Goal: Answer question/provide support: Share knowledge or assist other users

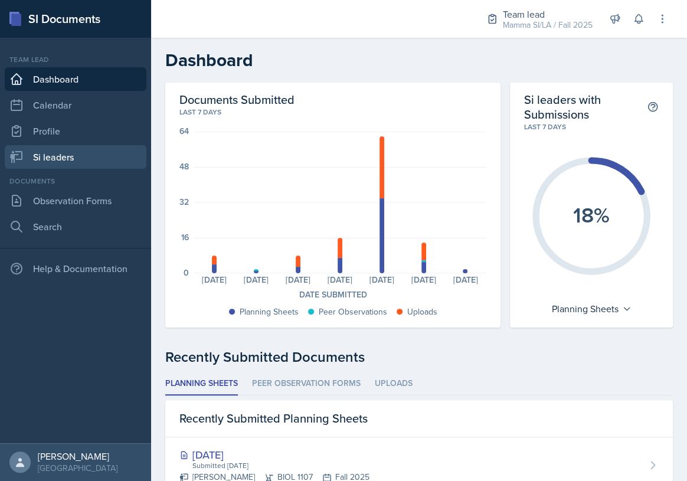
click at [99, 156] on link "Si leaders" at bounding box center [76, 157] width 142 height 24
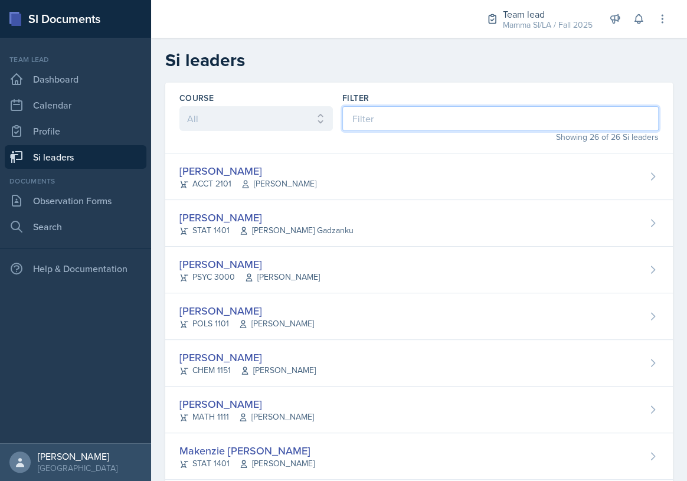
click at [413, 119] on input at bounding box center [501, 118] width 317 height 25
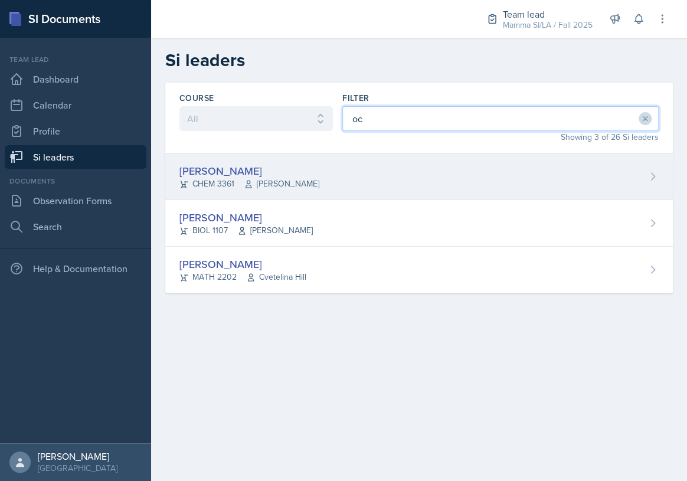
type input "oc"
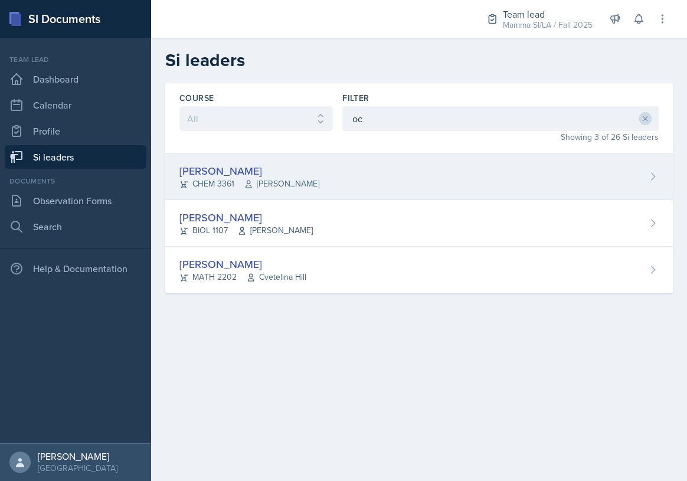
click at [372, 168] on div "[PERSON_NAME] CHEM 3361 [PERSON_NAME]" at bounding box center [419, 177] width 508 height 47
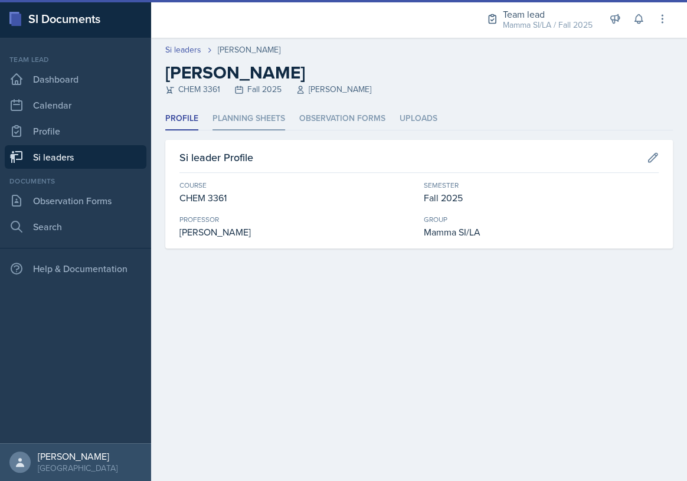
click at [262, 116] on li "Planning Sheets" at bounding box center [249, 118] width 73 height 23
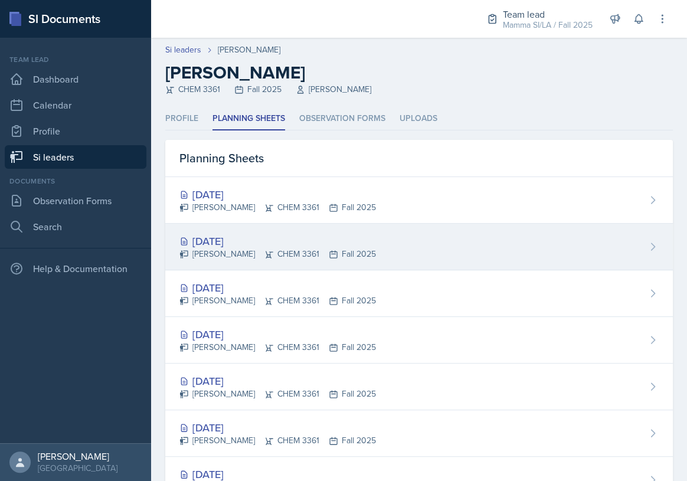
click at [295, 243] on div "[DATE]" at bounding box center [278, 241] width 197 height 16
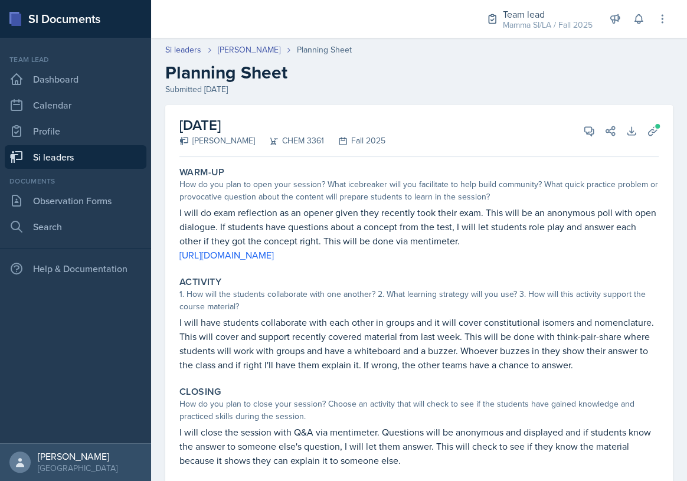
click at [87, 154] on link "Si leaders" at bounding box center [76, 157] width 142 height 24
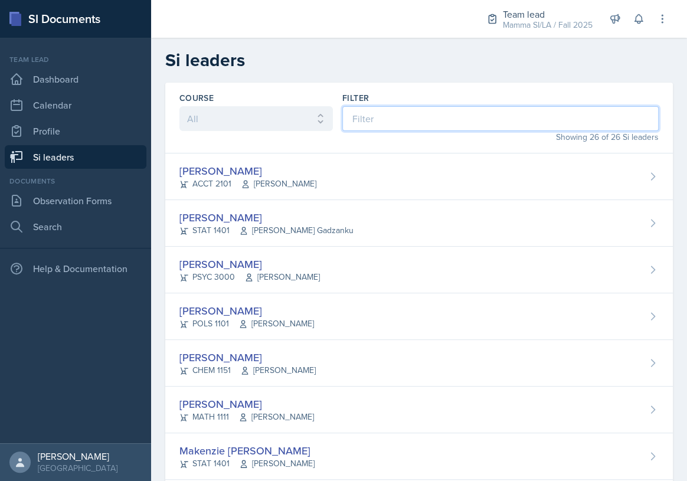
click at [412, 119] on input at bounding box center [501, 118] width 317 height 25
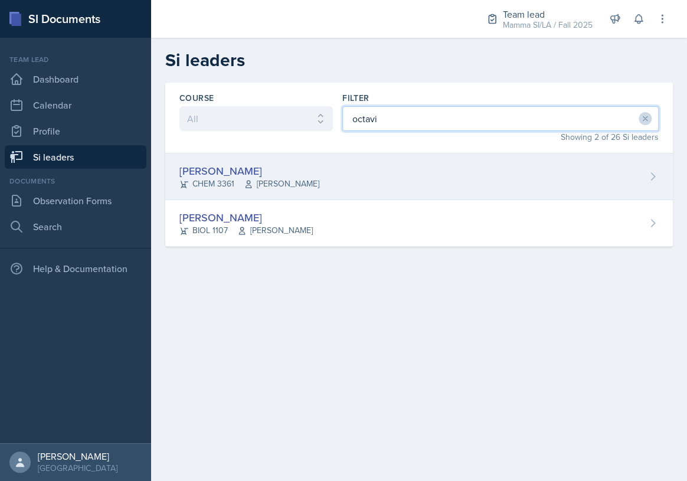
type input "octavi"
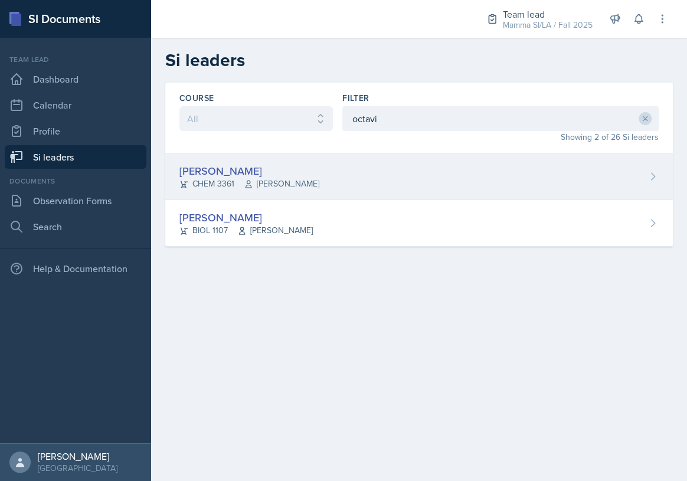
click at [373, 189] on div "[PERSON_NAME] CHEM 3361 [PERSON_NAME]" at bounding box center [419, 177] width 508 height 47
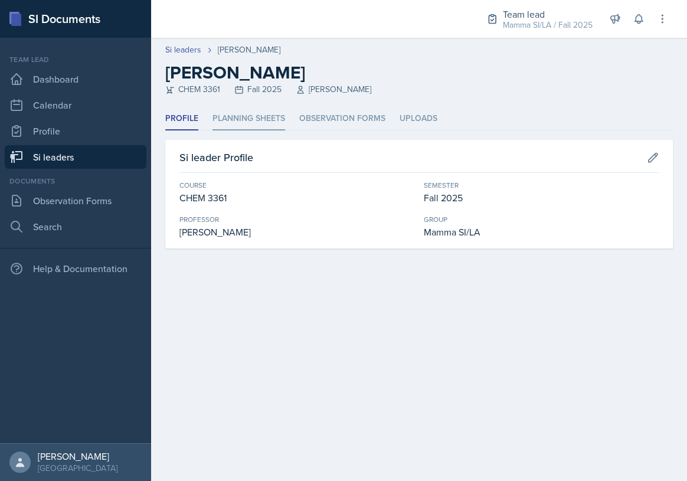
click at [259, 114] on li "Planning Sheets" at bounding box center [249, 118] width 73 height 23
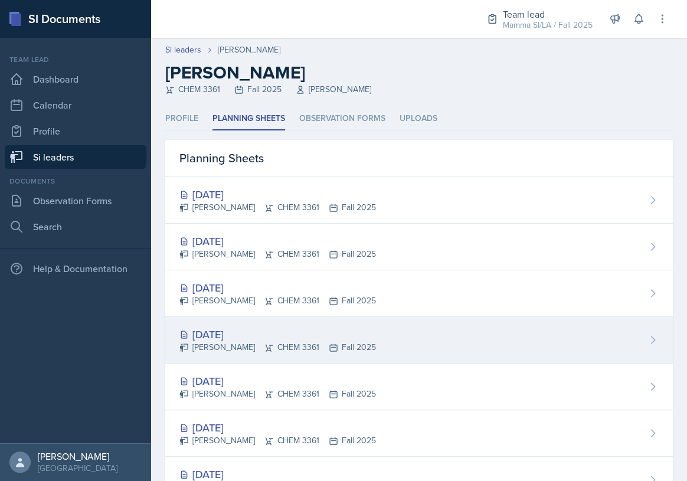
click at [299, 332] on div "[DATE]" at bounding box center [278, 335] width 197 height 16
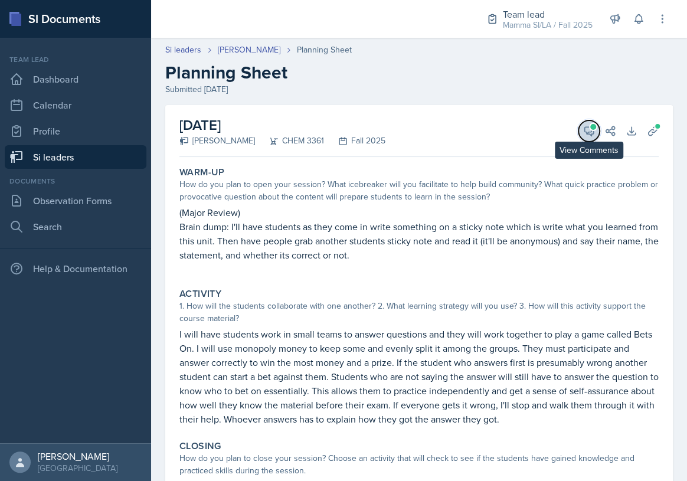
click at [583, 129] on icon at bounding box center [589, 131] width 12 height 12
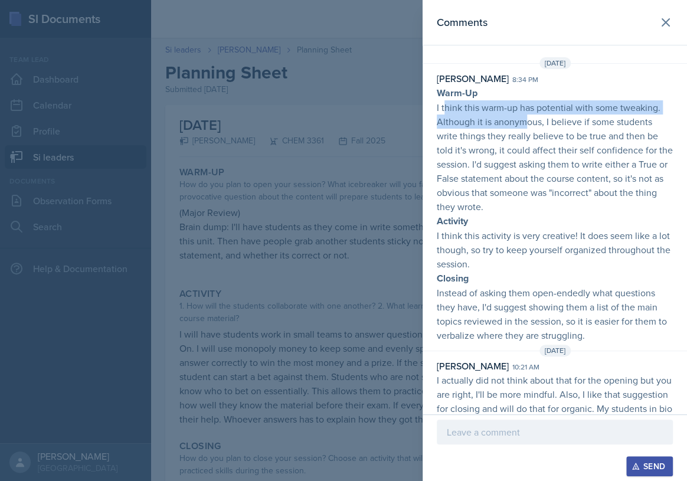
drag, startPoint x: 444, startPoint y: 107, endPoint x: 529, endPoint y: 118, distance: 86.4
click at [529, 118] on p "I think this warm-up has potential with some tweaking. Although it is anonymous…" at bounding box center [555, 156] width 236 height 113
drag, startPoint x: 468, startPoint y: 115, endPoint x: 498, endPoint y: 118, distance: 30.9
click at [493, 118] on p "I think this warm-up has potential with some tweaking. Although it is anonymous…" at bounding box center [555, 156] width 236 height 113
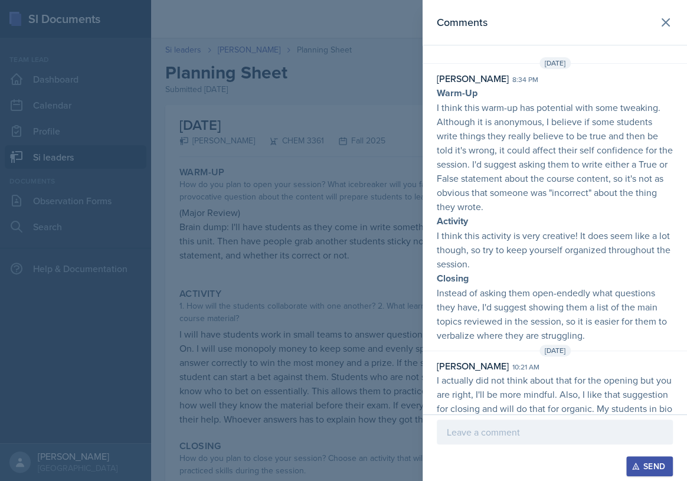
click at [498, 118] on p "I think this warm-up has potential with some tweaking. Although it is anonymous…" at bounding box center [555, 156] width 236 height 113
drag, startPoint x: 479, startPoint y: 118, endPoint x: 555, endPoint y: 125, distance: 76.0
click at [544, 124] on p "I think this warm-up has potential with some tweaking. Although it is anonymous…" at bounding box center [555, 156] width 236 height 113
click at [556, 125] on p "I think this warm-up has potential with some tweaking. Although it is anonymous…" at bounding box center [555, 156] width 236 height 113
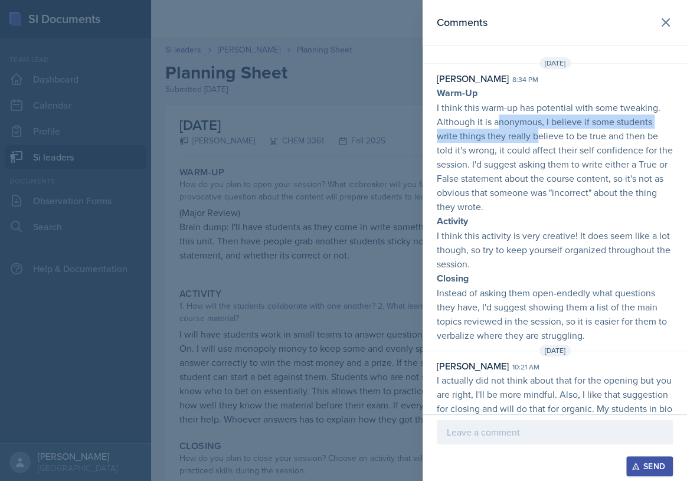
drag, startPoint x: 526, startPoint y: 129, endPoint x: 549, endPoint y: 132, distance: 23.7
click at [546, 132] on p "I think this warm-up has potential with some tweaking. Although it is anonymous…" at bounding box center [555, 156] width 236 height 113
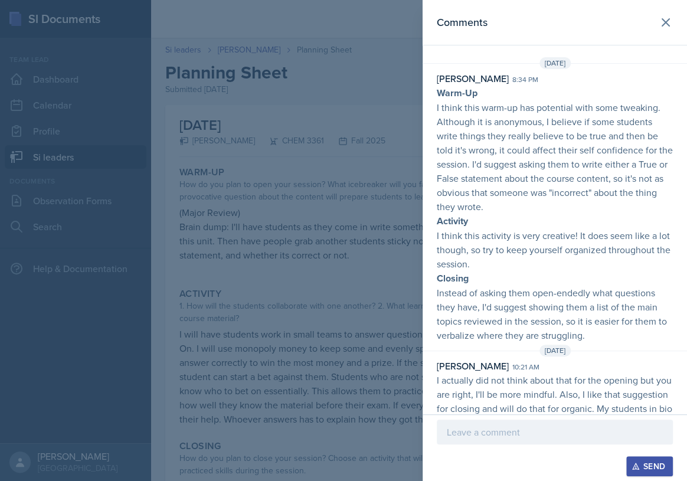
click at [550, 132] on p "I think this warm-up has potential with some tweaking. Although it is anonymous…" at bounding box center [555, 156] width 236 height 113
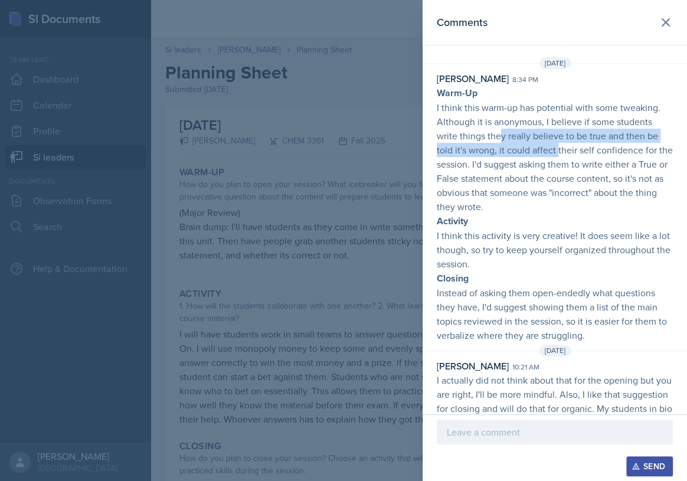
drag, startPoint x: 549, startPoint y: 149, endPoint x: 569, endPoint y: 157, distance: 21.5
click at [562, 154] on p "I think this warm-up has potential with some tweaking. Although it is anonymous…" at bounding box center [555, 156] width 236 height 113
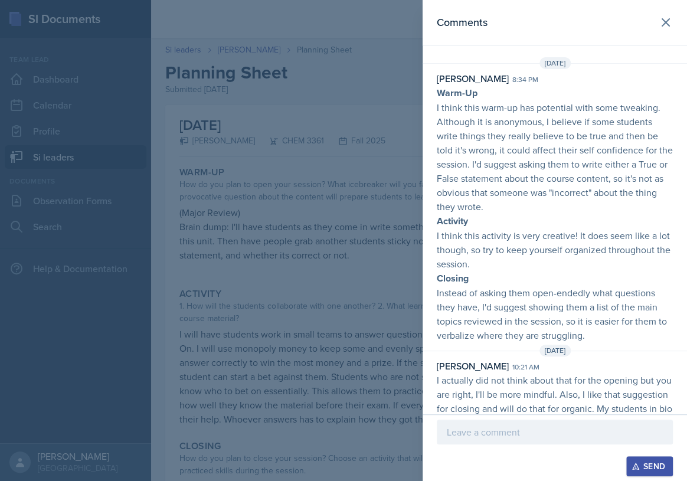
click at [577, 161] on p "I think this warm-up has potential with some tweaking. Although it is anonymous…" at bounding box center [555, 156] width 236 height 113
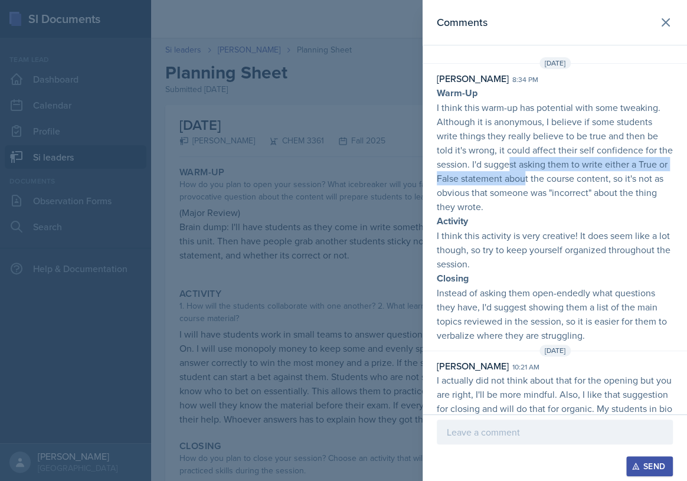
click at [560, 173] on p "I think this warm-up has potential with some tweaking. Although it is anonymous…" at bounding box center [555, 156] width 236 height 113
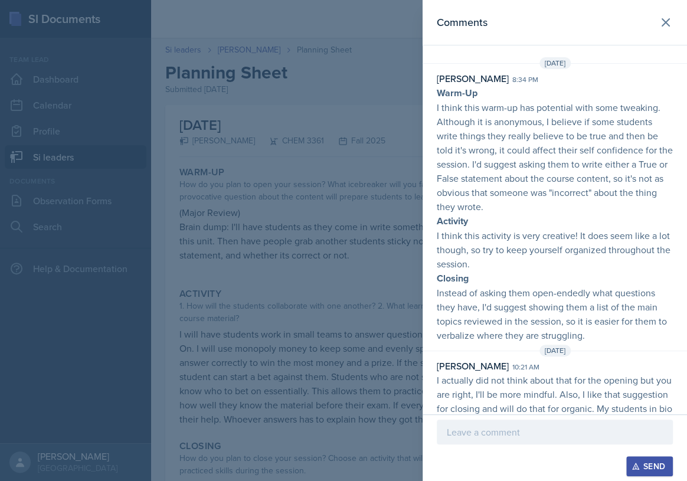
click at [585, 186] on p "I think this warm-up has potential with some tweaking. Although it is anonymous…" at bounding box center [555, 156] width 236 height 113
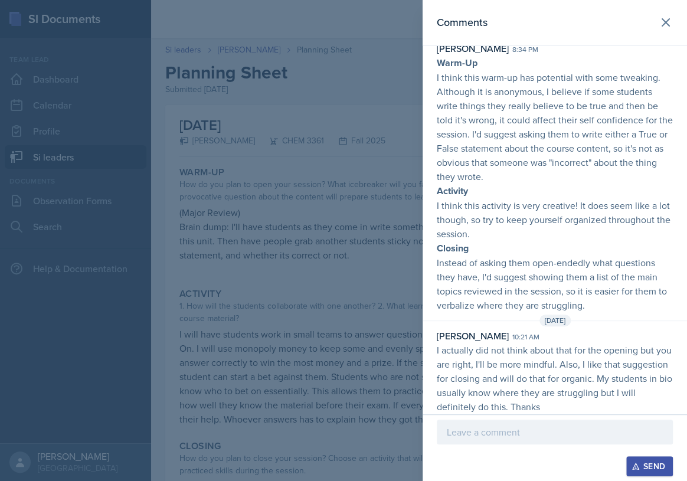
scroll to position [31, 0]
drag, startPoint x: 536, startPoint y: 196, endPoint x: 550, endPoint y: 200, distance: 14.2
click at [543, 198] on p "Warm-Up I think this warm-up has potential with some tweaking. Although it is a…" at bounding box center [555, 182] width 236 height 257
click at [556, 201] on p "I think this activity is very creative! It does seem like a lot though, so try …" at bounding box center [555, 218] width 236 height 43
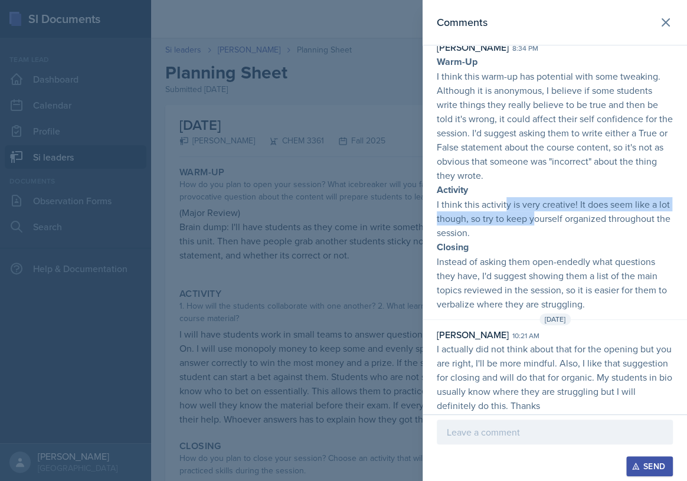
drag, startPoint x: 506, startPoint y: 205, endPoint x: 573, endPoint y: 213, distance: 67.8
click at [560, 211] on p "I think this activity is very creative! It does seem like a lot though, so try …" at bounding box center [555, 218] width 236 height 43
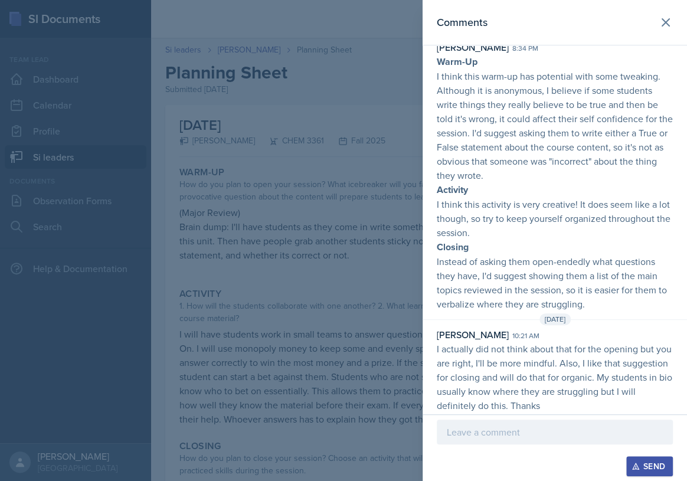
click at [574, 213] on p "I think this activity is very creative! It does seem like a lot though, so try …" at bounding box center [555, 218] width 236 height 43
drag, startPoint x: 532, startPoint y: 214, endPoint x: 550, endPoint y: 215, distance: 18.9
click at [547, 215] on p "I think this activity is very creative! It does seem like a lot though, so try …" at bounding box center [555, 218] width 236 height 43
click at [551, 215] on p "I think this activity is very creative! It does seem like a lot though, so try …" at bounding box center [555, 218] width 236 height 43
drag, startPoint x: 501, startPoint y: 213, endPoint x: 555, endPoint y: 217, distance: 54.5
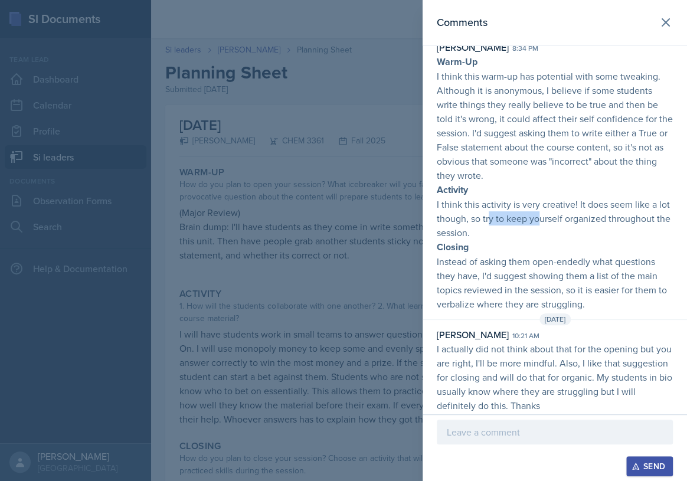
click at [555, 217] on p "I think this activity is very creative! It does seem like a lot though, so try …" at bounding box center [555, 218] width 236 height 43
click at [559, 217] on p "I think this activity is very creative! It does seem like a lot though, so try …" at bounding box center [555, 218] width 236 height 43
click at [519, 217] on p "I think this activity is very creative! It does seem like a lot though, so try …" at bounding box center [555, 218] width 236 height 43
click at [529, 226] on p "I think this activity is very creative! It does seem like a lot though, so try …" at bounding box center [555, 218] width 236 height 43
click at [534, 227] on p "I think this activity is very creative! It does seem like a lot though, so try …" at bounding box center [555, 218] width 236 height 43
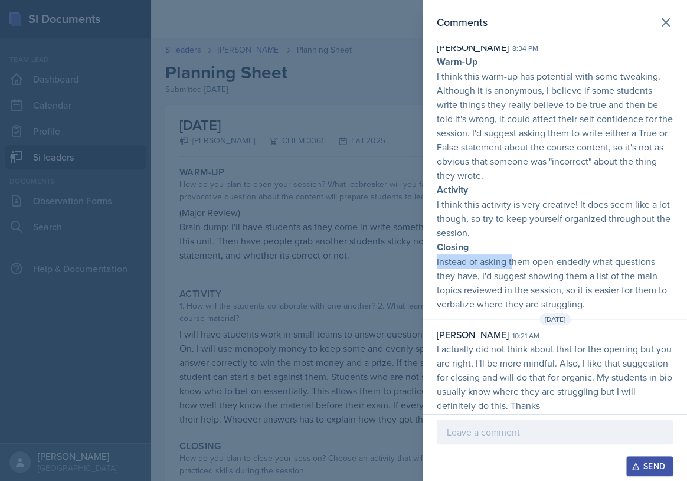
drag, startPoint x: 496, startPoint y: 253, endPoint x: 527, endPoint y: 257, distance: 32.2
click at [519, 256] on p "Warm-Up I think this warm-up has potential with some tweaking. Although it is a…" at bounding box center [555, 182] width 236 height 257
click at [527, 257] on p "Instead of asking them open-endedly what questions they have, I'd suggest showi…" at bounding box center [555, 283] width 236 height 57
drag, startPoint x: 484, startPoint y: 262, endPoint x: 523, endPoint y: 265, distance: 39.1
click at [517, 265] on p "Instead of asking them open-endedly what questions they have, I'd suggest showi…" at bounding box center [555, 283] width 236 height 57
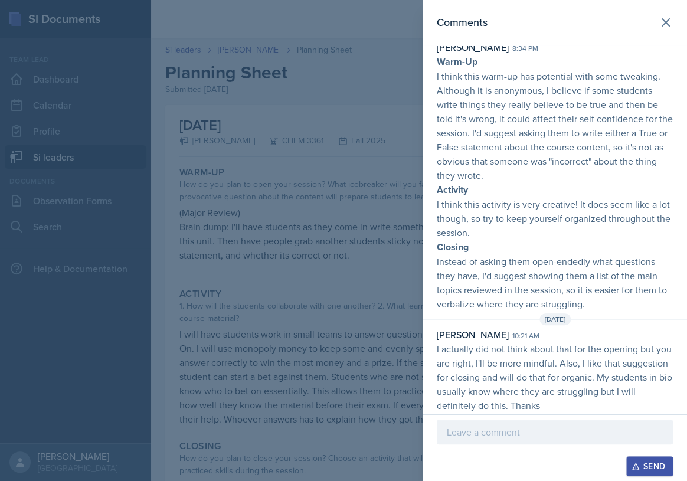
click at [523, 265] on p "Instead of asking them open-endedly what questions they have, I'd suggest showi…" at bounding box center [555, 283] width 236 height 57
drag, startPoint x: 491, startPoint y: 268, endPoint x: 524, endPoint y: 269, distance: 33.1
click at [522, 269] on p "Instead of asking them open-endedly what questions they have, I'd suggest showi…" at bounding box center [555, 283] width 236 height 57
click at [524, 269] on p "Instead of asking them open-endedly what questions they have, I'd suggest showi…" at bounding box center [555, 283] width 236 height 57
drag, startPoint x: 459, startPoint y: 263, endPoint x: 498, endPoint y: 265, distance: 39.0
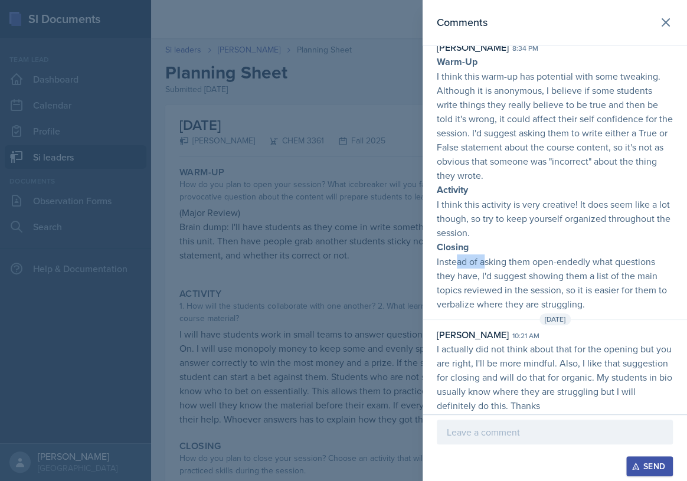
click at [496, 264] on p "Instead of asking them open-endedly what questions they have, I'd suggest showi…" at bounding box center [555, 283] width 236 height 57
click at [508, 265] on p "Instead of asking them open-endedly what questions they have, I'd suggest showi…" at bounding box center [555, 283] width 236 height 57
drag, startPoint x: 438, startPoint y: 256, endPoint x: 507, endPoint y: 263, distance: 69.5
click at [503, 263] on p "Instead of asking them open-endedly what questions they have, I'd suggest showi…" at bounding box center [555, 283] width 236 height 57
click at [507, 263] on p "Instead of asking them open-endedly what questions they have, I'd suggest showi…" at bounding box center [555, 283] width 236 height 57
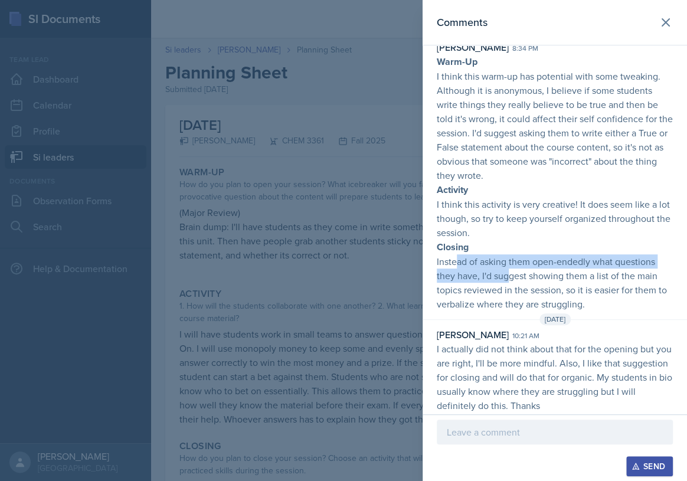
drag, startPoint x: 471, startPoint y: 263, endPoint x: 513, endPoint y: 268, distance: 42.7
click at [513, 268] on p "Instead of asking them open-endedly what questions they have, I'd suggest showi…" at bounding box center [555, 283] width 236 height 57
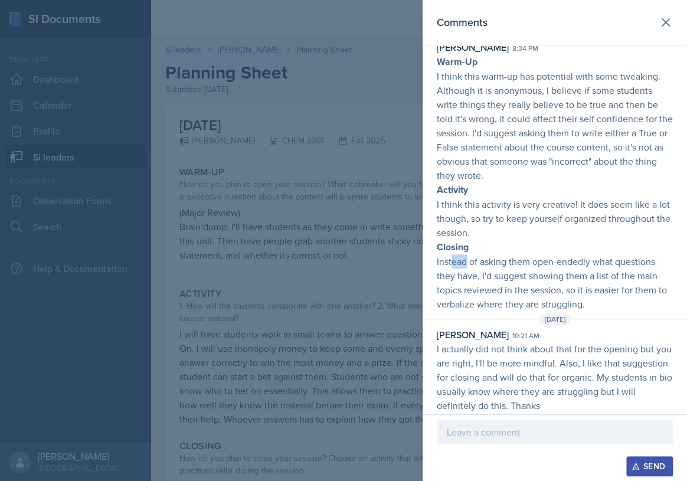
click at [478, 257] on p "Instead of asking them open-endedly what questions they have, I'd suggest showi…" at bounding box center [555, 283] width 236 height 57
click at [494, 259] on p "Instead of asking them open-endedly what questions they have, I'd suggest showi…" at bounding box center [555, 283] width 236 height 57
drag, startPoint x: 471, startPoint y: 256, endPoint x: 534, endPoint y: 262, distance: 62.9
click at [525, 261] on p "Instead of asking them open-endedly what questions they have, I'd suggest showi…" at bounding box center [555, 283] width 236 height 57
click at [535, 262] on p "Instead of asking them open-endedly what questions they have, I'd suggest showi…" at bounding box center [555, 283] width 236 height 57
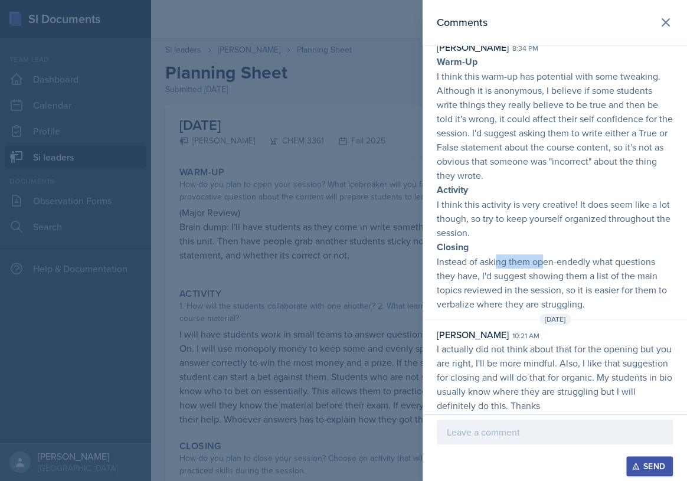
drag, startPoint x: 550, startPoint y: 264, endPoint x: 564, endPoint y: 265, distance: 13.6
click at [557, 265] on p "Instead of asking them open-endedly what questions they have, I'd suggest showi…" at bounding box center [555, 283] width 236 height 57
click at [566, 265] on p "Instead of asking them open-endedly what questions they have, I'd suggest showi…" at bounding box center [555, 283] width 236 height 57
drag, startPoint x: 555, startPoint y: 262, endPoint x: 581, endPoint y: 263, distance: 26.6
click at [578, 263] on p "Instead of asking them open-endedly what questions they have, I'd suggest showi…" at bounding box center [555, 283] width 236 height 57
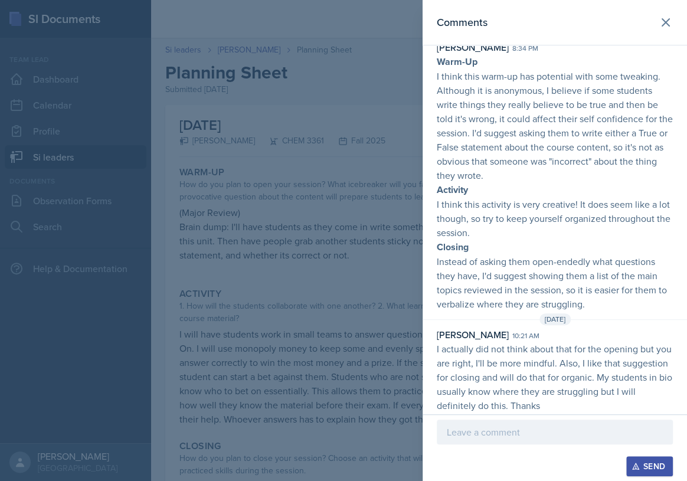
click at [583, 263] on p "Instead of asking them open-endedly what questions they have, I'd suggest showi…" at bounding box center [555, 283] width 236 height 57
click at [593, 263] on p "Instead of asking them open-endedly what questions they have, I'd suggest showi…" at bounding box center [555, 283] width 236 height 57
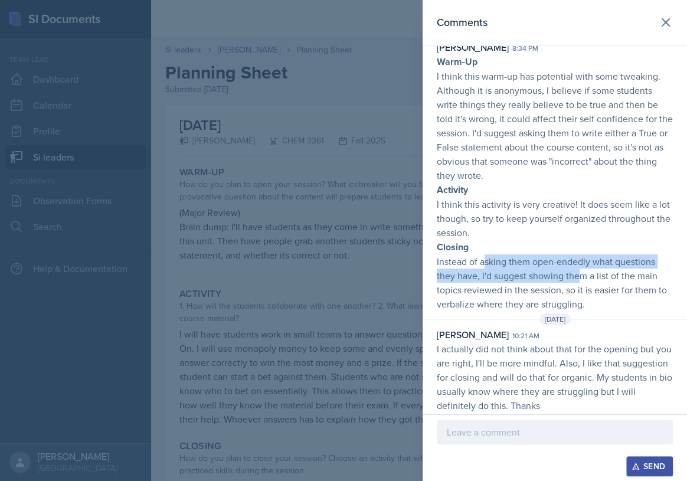
drag, startPoint x: 487, startPoint y: 261, endPoint x: 582, endPoint y: 272, distance: 95.7
click at [582, 272] on p "Instead of asking them open-endedly what questions they have, I'd suggest showi…" at bounding box center [555, 283] width 236 height 57
click at [582, 273] on p "Instead of asking them open-endedly what questions they have, I'd suggest showi…" at bounding box center [555, 283] width 236 height 57
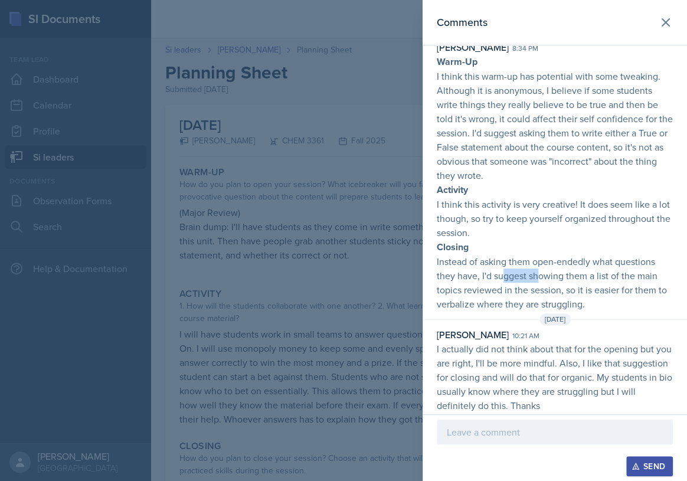
drag, startPoint x: 534, startPoint y: 272, endPoint x: 546, endPoint y: 273, distance: 11.4
click at [546, 273] on p "Instead of asking them open-endedly what questions they have, I'd suggest showi…" at bounding box center [555, 283] width 236 height 57
click at [555, 275] on p "Instead of asking them open-endedly what questions they have, I'd suggest showi…" at bounding box center [555, 283] width 236 height 57
drag, startPoint x: 573, startPoint y: 299, endPoint x: 580, endPoint y: 301, distance: 7.2
click at [575, 299] on p "Instead of asking them open-endedly what questions they have, I'd suggest showi…" at bounding box center [555, 283] width 236 height 57
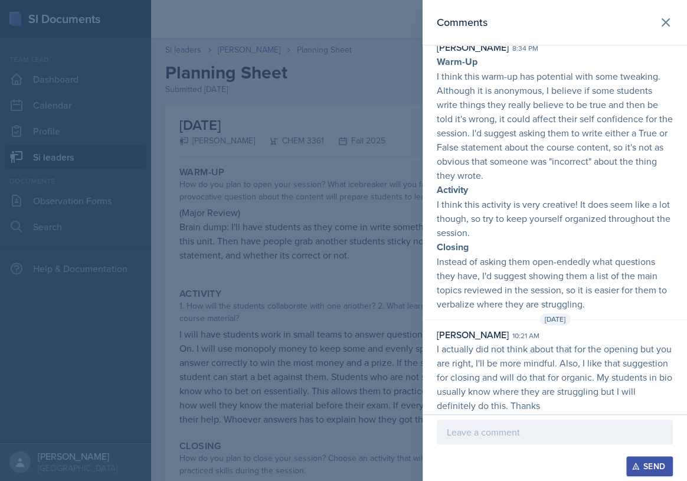
click at [589, 302] on p "Instead of asking them open-endedly what questions they have, I'd suggest showi…" at bounding box center [555, 283] width 236 height 57
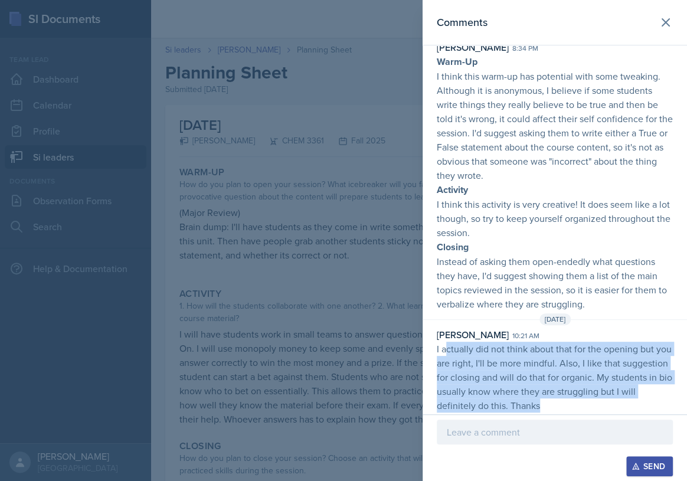
drag, startPoint x: 444, startPoint y: 350, endPoint x: 605, endPoint y: 408, distance: 171.7
click at [605, 408] on p "I actually did not think about that for the opening but you are right, I'll be …" at bounding box center [555, 377] width 236 height 71
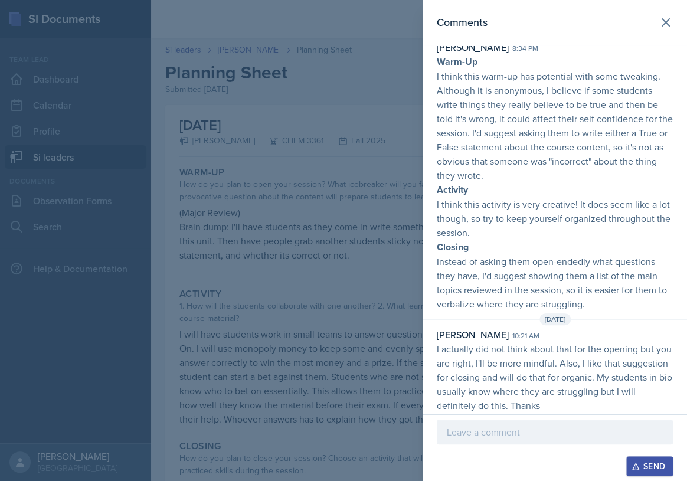
click at [291, 271] on div at bounding box center [343, 240] width 687 height 481
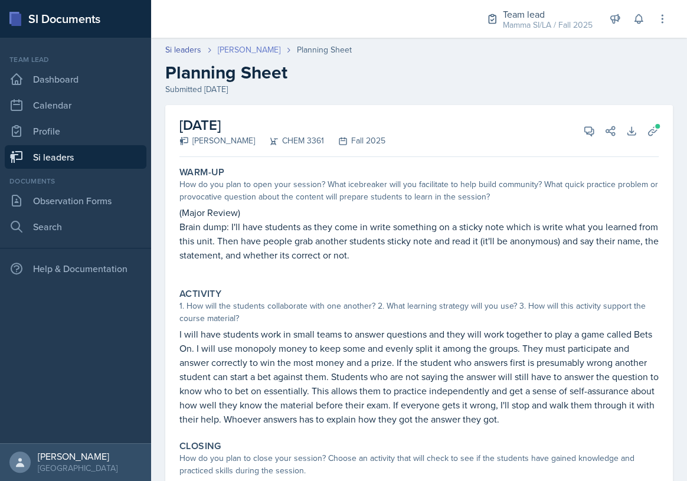
click at [253, 51] on link "[PERSON_NAME]" at bounding box center [249, 50] width 63 height 12
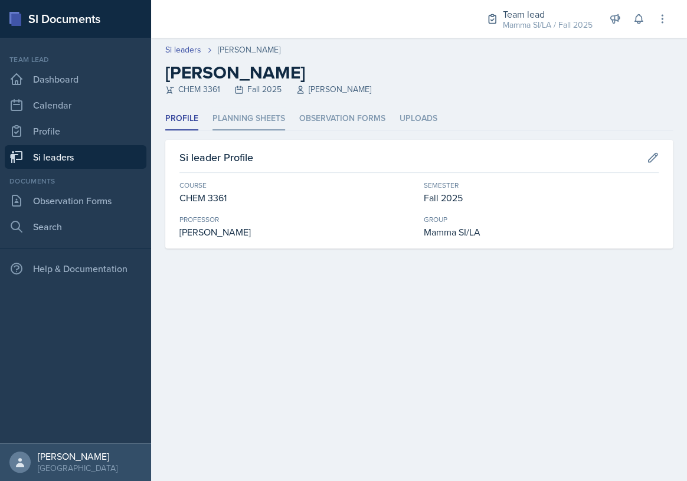
click at [258, 119] on li "Planning Sheets" at bounding box center [249, 118] width 73 height 23
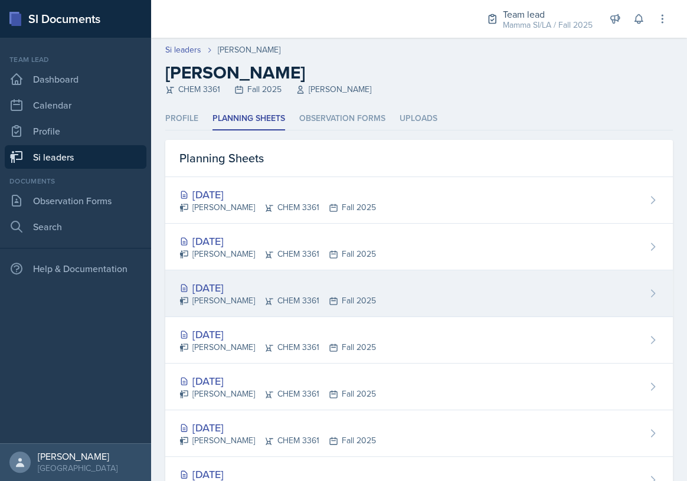
click at [318, 308] on div "[DATE] [PERSON_NAME] CHEM 3361 Fall 2025" at bounding box center [419, 293] width 508 height 47
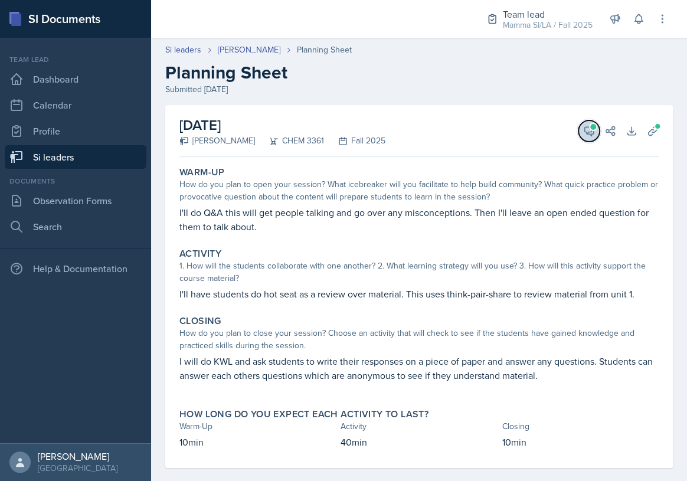
click at [583, 135] on icon at bounding box center [589, 131] width 12 height 12
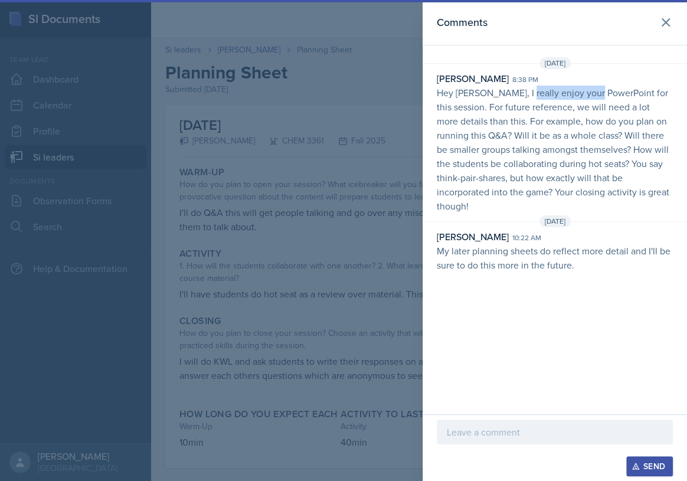
drag, startPoint x: 517, startPoint y: 93, endPoint x: 596, endPoint y: 93, distance: 79.1
click at [596, 93] on p "Hey [PERSON_NAME], I really enjoy your PowerPoint for this session. For future …" at bounding box center [555, 150] width 236 height 128
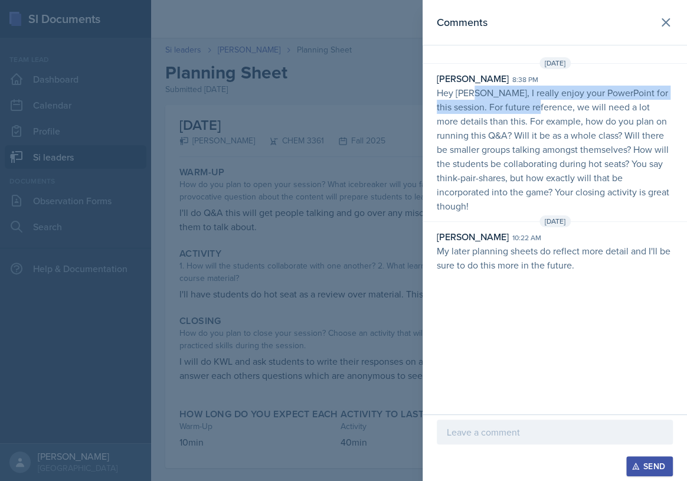
drag, startPoint x: 496, startPoint y: 102, endPoint x: 555, endPoint y: 107, distance: 59.3
click at [555, 107] on p "Hey [PERSON_NAME], I really enjoy your PowerPoint for this session. For future …" at bounding box center [555, 150] width 236 height 128
click at [555, 108] on p "Hey [PERSON_NAME], I really enjoy your PowerPoint for this session. For future …" at bounding box center [555, 150] width 236 height 128
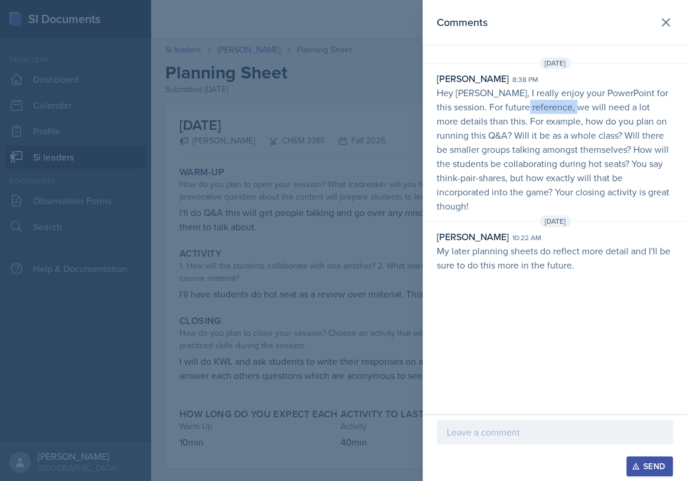
drag, startPoint x: 535, startPoint y: 108, endPoint x: 616, endPoint y: 112, distance: 81.0
click at [608, 112] on p "Hey [PERSON_NAME], I really enjoy your PowerPoint for this session. For future …" at bounding box center [555, 150] width 236 height 128
click at [618, 112] on p "Hey [PERSON_NAME], I really enjoy your PowerPoint for this session. For future …" at bounding box center [555, 150] width 236 height 128
drag, startPoint x: 566, startPoint y: 108, endPoint x: 617, endPoint y: 109, distance: 50.2
click at [598, 108] on p "Hey [PERSON_NAME], I really enjoy your PowerPoint for this session. For future …" at bounding box center [555, 150] width 236 height 128
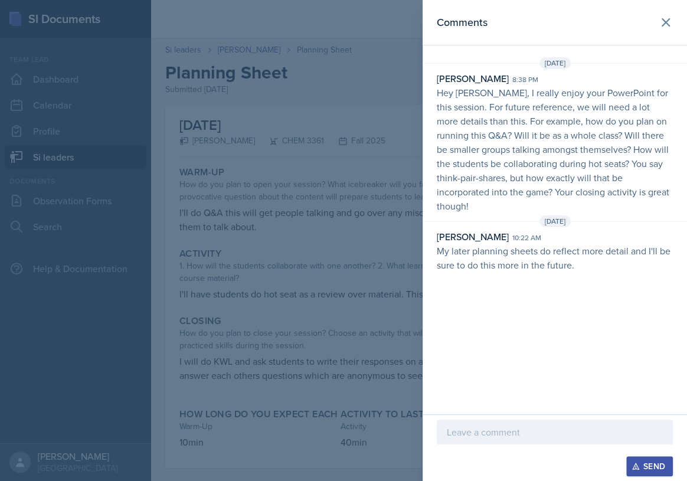
click at [617, 109] on p "Hey [PERSON_NAME], I really enjoy your PowerPoint for this session. For future …" at bounding box center [555, 150] width 236 height 128
drag, startPoint x: 496, startPoint y: 119, endPoint x: 526, endPoint y: 120, distance: 30.8
click at [524, 120] on p "Hey [PERSON_NAME], I really enjoy your PowerPoint for this session. For future …" at bounding box center [555, 150] width 236 height 128
click at [526, 120] on p "Hey [PERSON_NAME], I really enjoy your PowerPoint for this session. For future …" at bounding box center [555, 150] width 236 height 128
drag, startPoint x: 513, startPoint y: 120, endPoint x: 573, endPoint y: 124, distance: 60.3
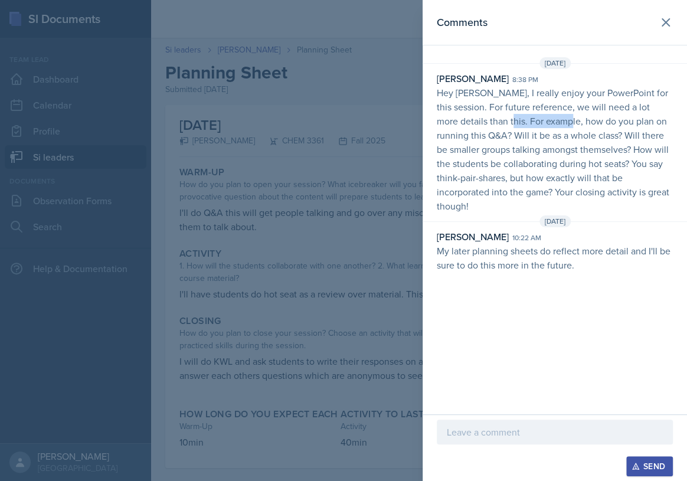
click at [573, 124] on p "Hey [PERSON_NAME], I really enjoy your PowerPoint for this session. For future …" at bounding box center [555, 150] width 236 height 128
click at [571, 124] on p "Hey [PERSON_NAME], I really enjoy your PowerPoint for this session. For future …" at bounding box center [555, 150] width 236 height 128
drag, startPoint x: 493, startPoint y: 133, endPoint x: 534, endPoint y: 135, distance: 41.4
click at [529, 135] on p "Hey [PERSON_NAME], I really enjoy your PowerPoint for this session. For future …" at bounding box center [555, 150] width 236 height 128
click at [534, 135] on p "Hey [PERSON_NAME], I really enjoy your PowerPoint for this session. For future …" at bounding box center [555, 150] width 236 height 128
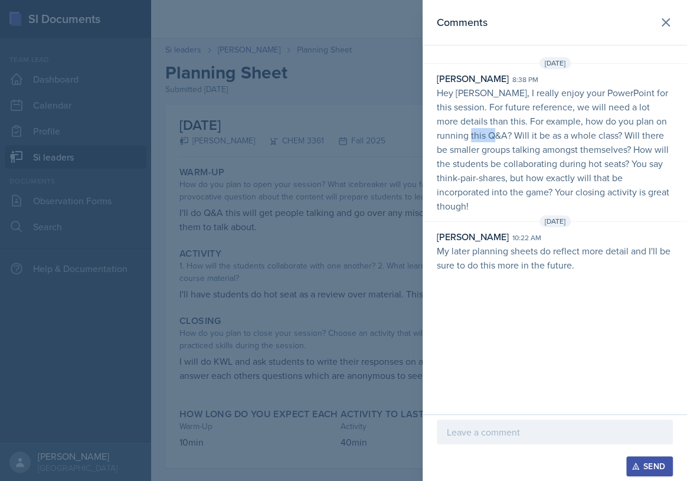
drag, startPoint x: 496, startPoint y: 135, endPoint x: 544, endPoint y: 135, distance: 47.8
click at [529, 135] on p "Hey [PERSON_NAME], I really enjoy your PowerPoint for this session. For future …" at bounding box center [555, 150] width 236 height 128
click at [546, 135] on p "Hey [PERSON_NAME], I really enjoy your PowerPoint for this session. For future …" at bounding box center [555, 150] width 236 height 128
drag
click at [563, 136] on p "Hey [PERSON_NAME], I really enjoy your PowerPoint for this session. For future …" at bounding box center [555, 150] width 236 height 128
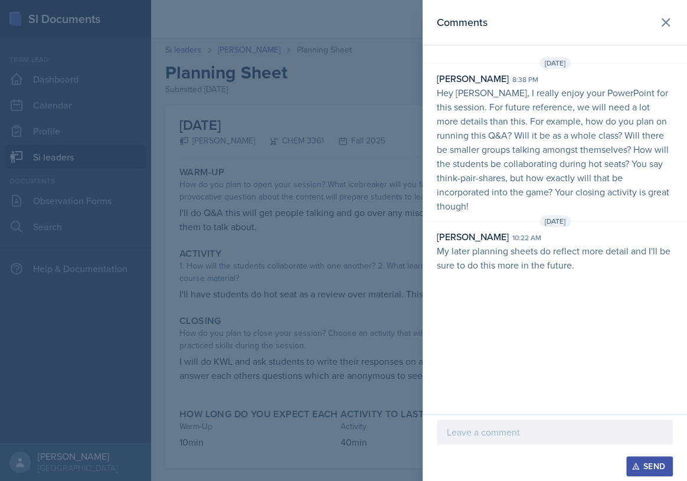
click at [583, 138] on p "Hey [PERSON_NAME], I really enjoy your PowerPoint for this session. For future …" at bounding box center [555, 150] width 236 height 128
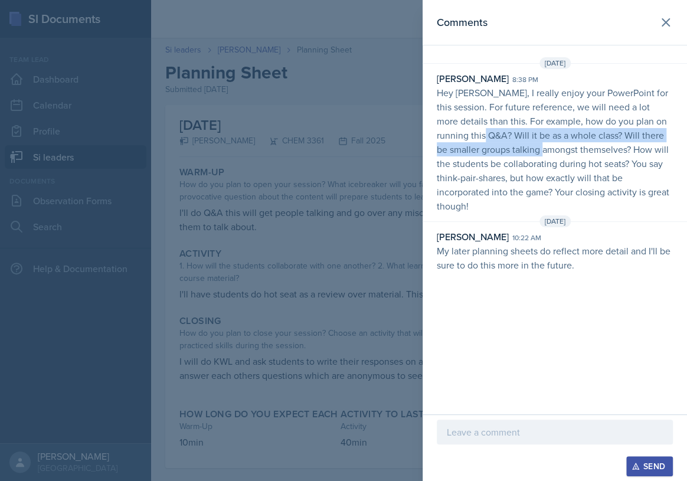
click at [581, 144] on p "Hey [PERSON_NAME], I really enjoy your PowerPoint for this session. For future …" at bounding box center [555, 150] width 236 height 128
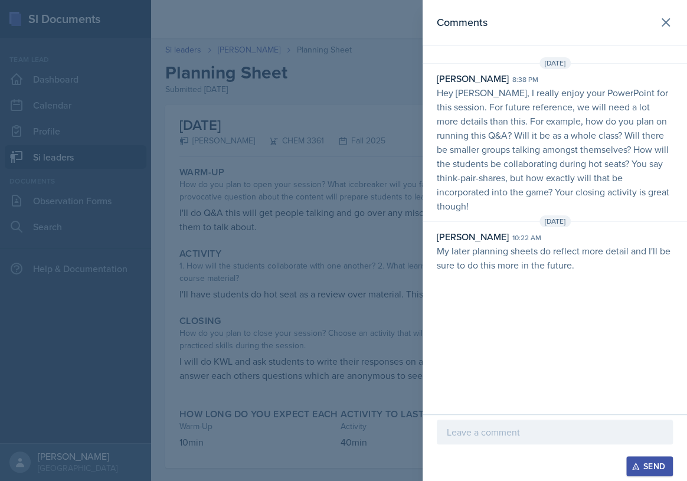
click at [592, 146] on p "Hey [PERSON_NAME], I really enjoy your PowerPoint for this session. For future …" at bounding box center [555, 150] width 236 height 128
click at [614, 156] on p "Hey [PERSON_NAME], I really enjoy your PowerPoint for this session. For future …" at bounding box center [555, 150] width 236 height 128
click at [628, 158] on p "Hey [PERSON_NAME], I really enjoy your PowerPoint for this session. For future …" at bounding box center [555, 150] width 236 height 128
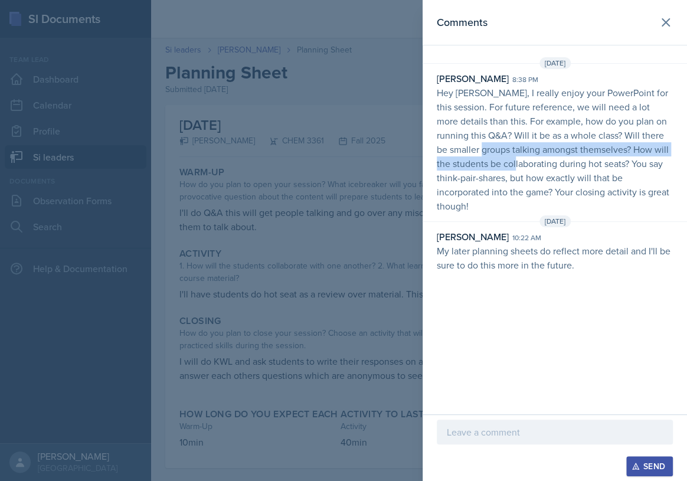
click at [547, 157] on p "Hey [PERSON_NAME], I really enjoy your PowerPoint for this session. For future …" at bounding box center [555, 150] width 236 height 128
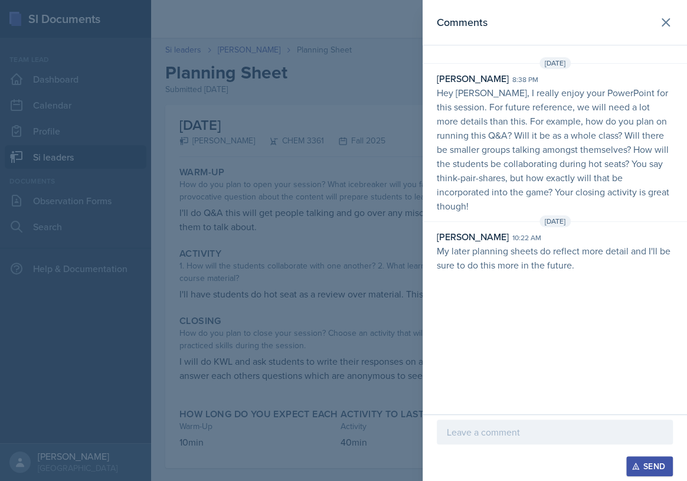
click at [554, 158] on p "Hey [PERSON_NAME], I really enjoy your PowerPoint for this session. For future …" at bounding box center [555, 150] width 236 height 128
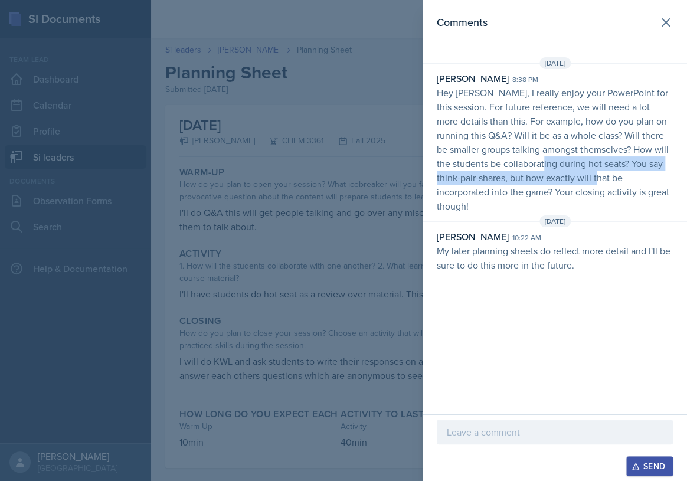
click at [646, 171] on p "Hey [PERSON_NAME], I really enjoy your PowerPoint for this session. For future …" at bounding box center [555, 150] width 236 height 128
click at [649, 171] on p "Hey [PERSON_NAME], I really enjoy your PowerPoint for this session. For future …" at bounding box center [555, 150] width 236 height 128
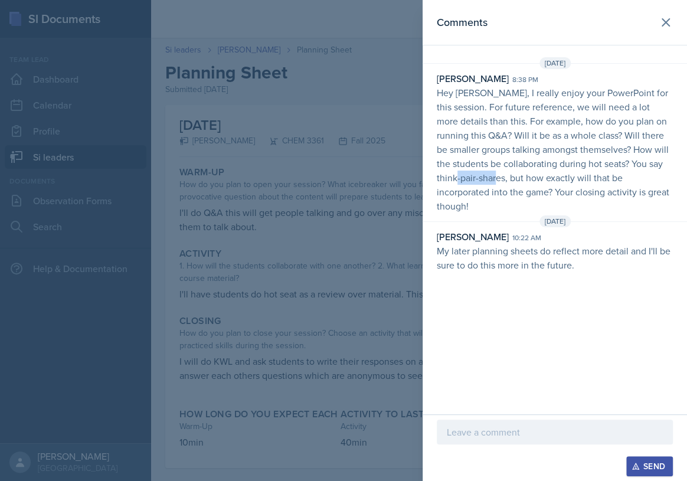
click at [523, 180] on p "Hey [PERSON_NAME], I really enjoy your PowerPoint for this session. For future …" at bounding box center [555, 150] width 236 height 128
click at [526, 180] on p "Hey [PERSON_NAME], I really enjoy your PowerPoint for this session. For future …" at bounding box center [555, 150] width 236 height 128
click at [569, 182] on p "Hey [PERSON_NAME], I really enjoy your PowerPoint for this session. For future …" at bounding box center [555, 150] width 236 height 128
click at [571, 182] on p "Hey [PERSON_NAME], I really enjoy your PowerPoint for this session. For future …" at bounding box center [555, 150] width 236 height 128
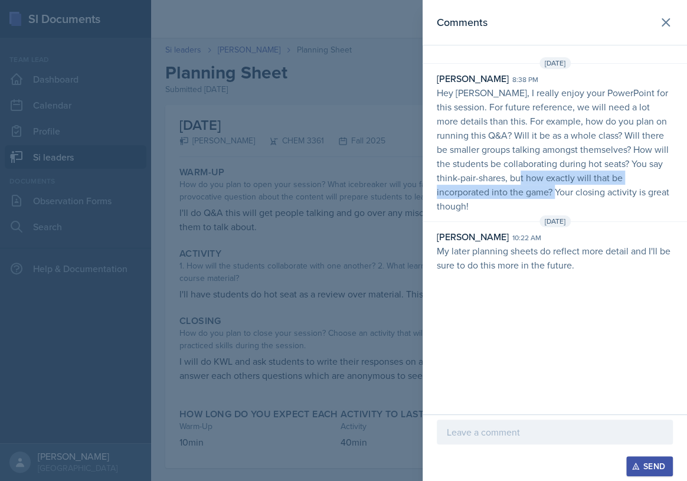
click at [581, 188] on p "Hey [PERSON_NAME], I really enjoy your PowerPoint for this session. For future …" at bounding box center [555, 150] width 236 height 128
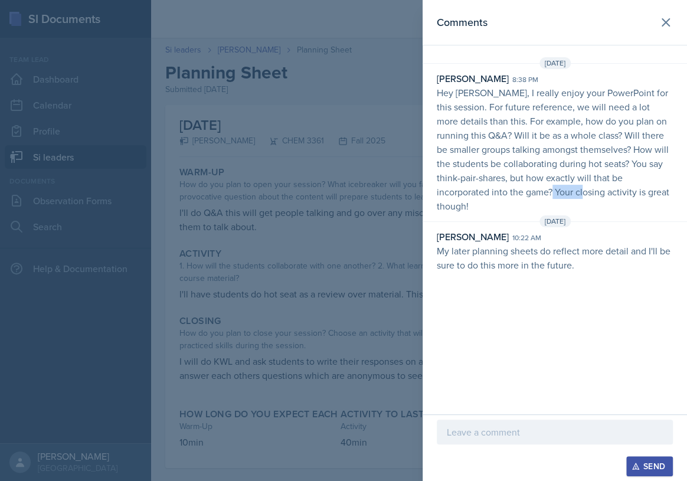
click at [581, 188] on p "Hey [PERSON_NAME], I really enjoy your PowerPoint for this session. For future …" at bounding box center [555, 150] width 236 height 128
click at [536, 190] on p "Hey [PERSON_NAME], I really enjoy your PowerPoint for this session. For future …" at bounding box center [555, 150] width 236 height 128
click at [539, 190] on p "Hey [PERSON_NAME], I really enjoy your PowerPoint for this session. For future …" at bounding box center [555, 150] width 236 height 128
click at [525, 190] on p "Hey [PERSON_NAME], I really enjoy your PowerPoint for this session. For future …" at bounding box center [555, 150] width 236 height 128
click at [578, 189] on p "Hey [PERSON_NAME], I really enjoy your PowerPoint for this session. For future …" at bounding box center [555, 150] width 236 height 128
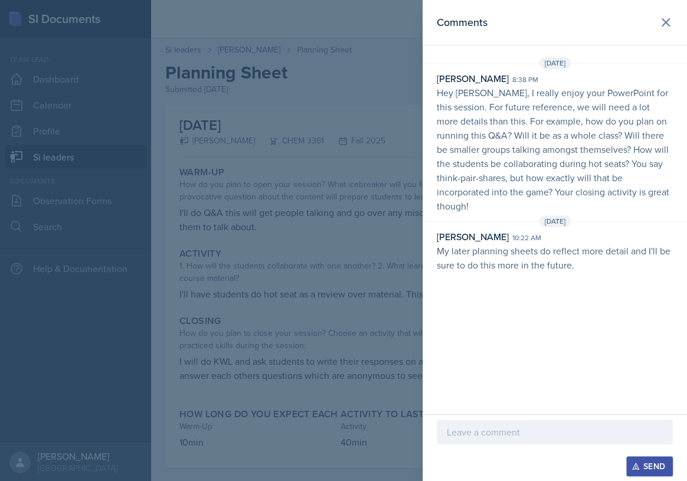
click at [579, 189] on p "Hey [PERSON_NAME], I really enjoy your PowerPoint for this session. For future …" at bounding box center [555, 150] width 236 height 128
click at [565, 186] on p "Hey [PERSON_NAME], I really enjoy your PowerPoint for this session. For future …" at bounding box center [555, 150] width 236 height 128
click at [574, 187] on p "Hey [PERSON_NAME], I really enjoy your PowerPoint for this session. For future …" at bounding box center [555, 150] width 236 height 128
click at [591, 184] on p "Hey [PERSON_NAME], I really enjoy your PowerPoint for this session. For future …" at bounding box center [555, 150] width 236 height 128
click at [594, 185] on p "Hey [PERSON_NAME], I really enjoy your PowerPoint for this session. For future …" at bounding box center [555, 150] width 236 height 128
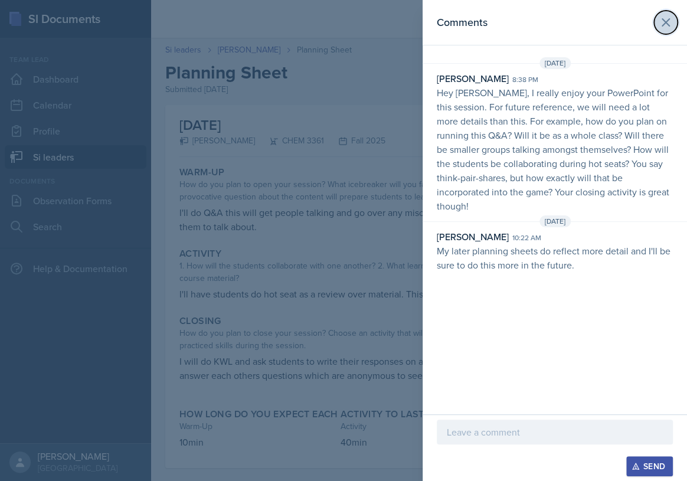
click at [667, 24] on icon at bounding box center [666, 22] width 7 height 7
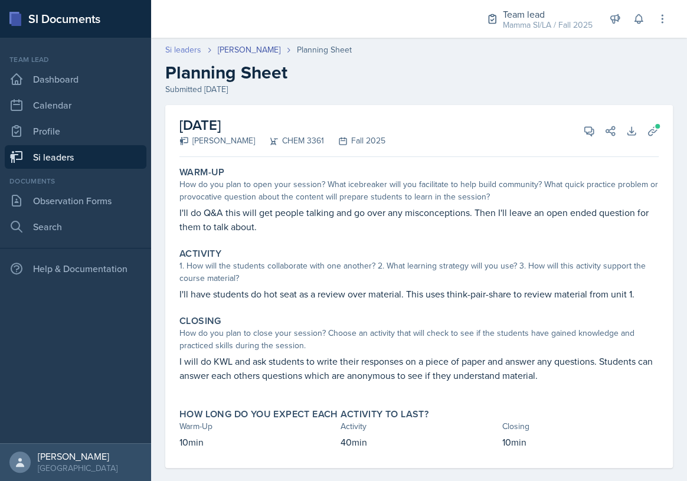
click at [193, 51] on link "Si leaders" at bounding box center [183, 50] width 36 height 12
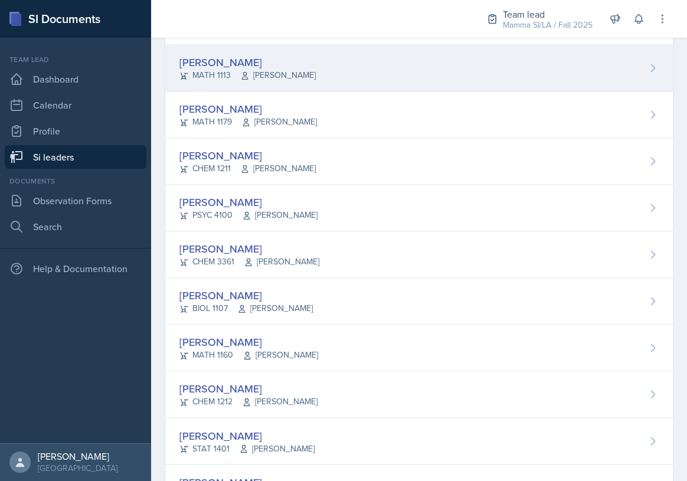
scroll to position [591, 0]
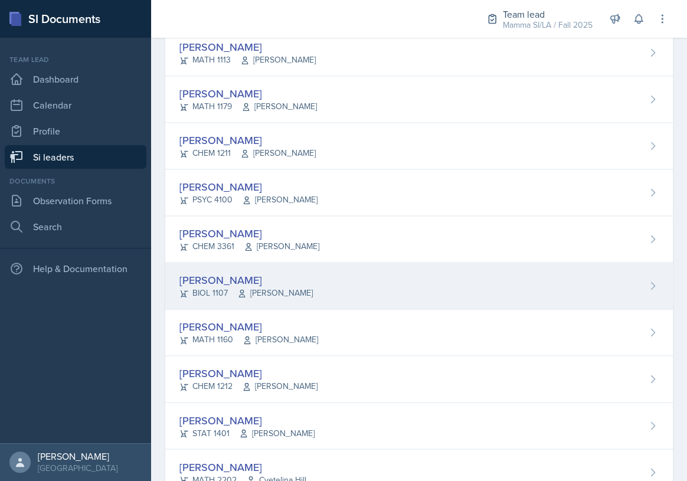
click at [336, 296] on div "[PERSON_NAME] BIOL 1107 [PERSON_NAME]" at bounding box center [419, 286] width 508 height 47
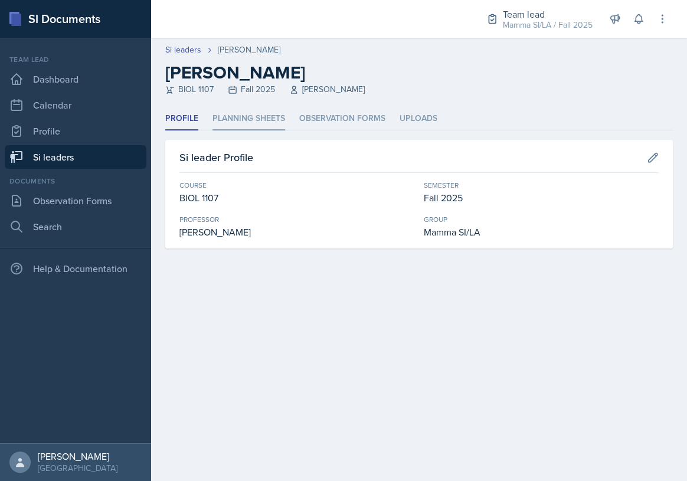
click at [256, 108] on li "Planning Sheets" at bounding box center [249, 118] width 73 height 23
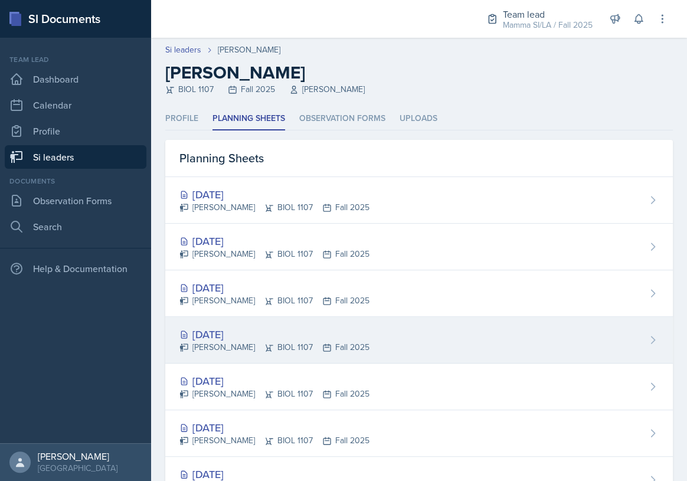
click at [289, 337] on div "[DATE]" at bounding box center [275, 335] width 190 height 16
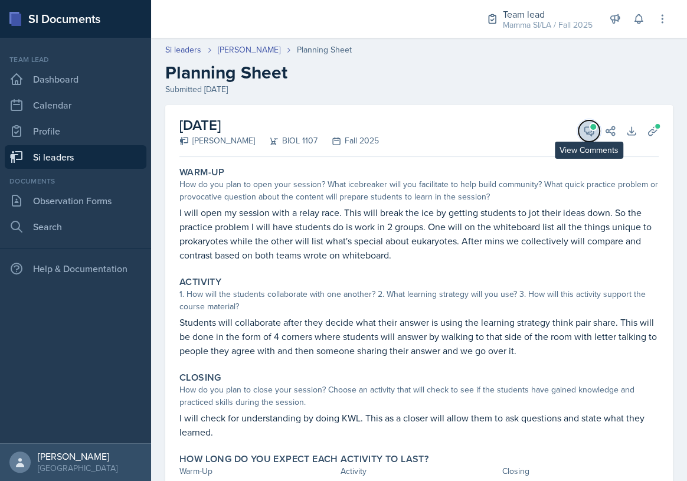
click at [583, 131] on icon at bounding box center [589, 131] width 12 height 12
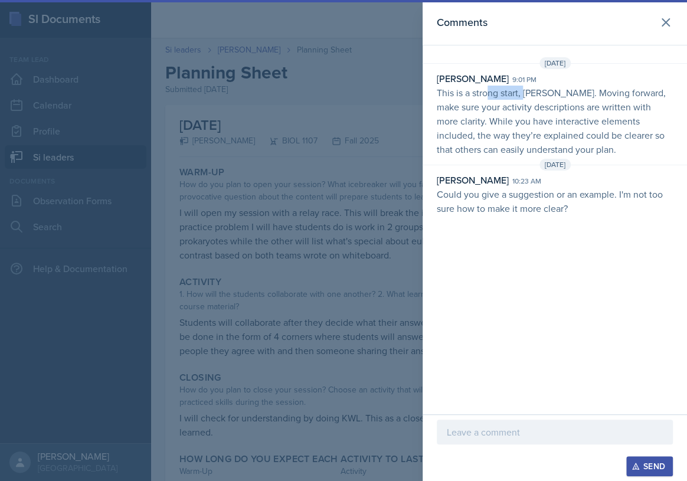
drag, startPoint x: 510, startPoint y: 99, endPoint x: 529, endPoint y: 99, distance: 18.9
click at [525, 99] on p "This is a strong start, [PERSON_NAME]. Moving forward, make sure your activity …" at bounding box center [555, 121] width 236 height 71
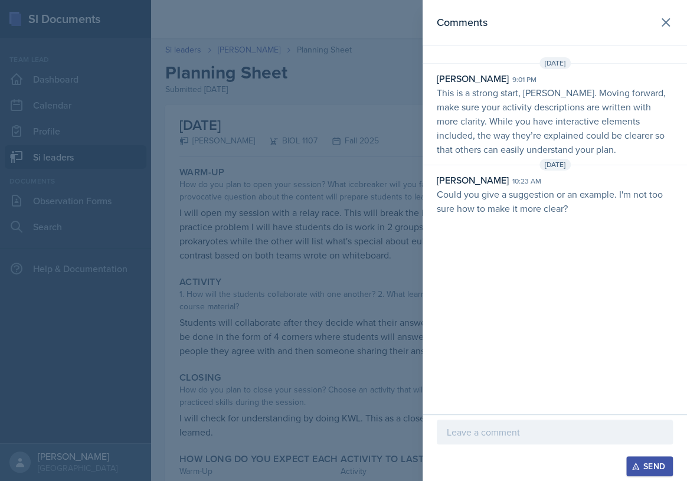
click at [529, 99] on p "This is a strong start, [PERSON_NAME]. Moving forward, make sure your activity …" at bounding box center [555, 121] width 236 height 71
drag, startPoint x: 558, startPoint y: 91, endPoint x: 595, endPoint y: 94, distance: 37.9
click at [593, 94] on p "This is a strong start, [PERSON_NAME]. Moving forward, make sure your activity …" at bounding box center [555, 121] width 236 height 71
click at [596, 94] on p "This is a strong start, [PERSON_NAME]. Moving forward, make sure your activity …" at bounding box center [555, 121] width 236 height 71
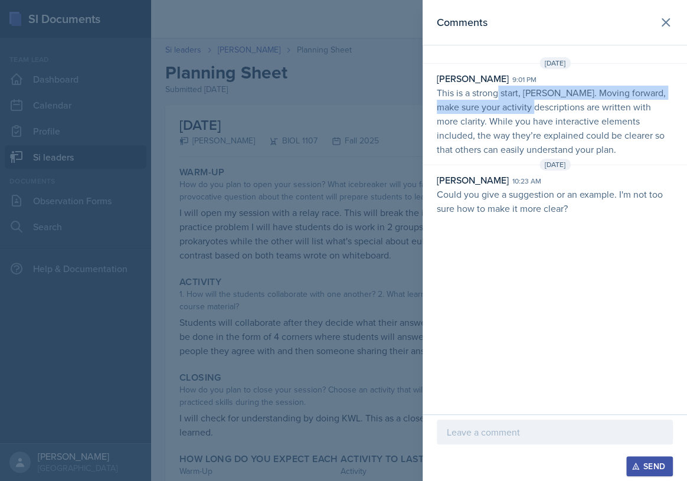
click at [522, 100] on p "This is a strong start, [PERSON_NAME]. Moving forward, make sure your activity …" at bounding box center [555, 121] width 236 height 71
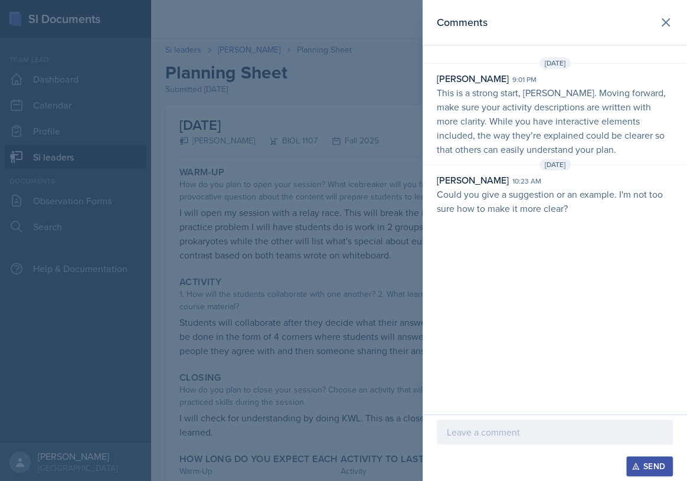
click at [535, 101] on p "This is a strong start, [PERSON_NAME]. Moving forward, make sure your activity …" at bounding box center [555, 121] width 236 height 71
drag, startPoint x: 516, startPoint y: 103, endPoint x: 569, endPoint y: 108, distance: 52.8
click at [566, 108] on p "This is a strong start, [PERSON_NAME]. Moving forward, make sure your activity …" at bounding box center [555, 121] width 236 height 71
click at [571, 108] on p "This is a strong start, [PERSON_NAME]. Moving forward, make sure your activity …" at bounding box center [555, 121] width 236 height 71
drag, startPoint x: 496, startPoint y: 108, endPoint x: 543, endPoint y: 112, distance: 46.8
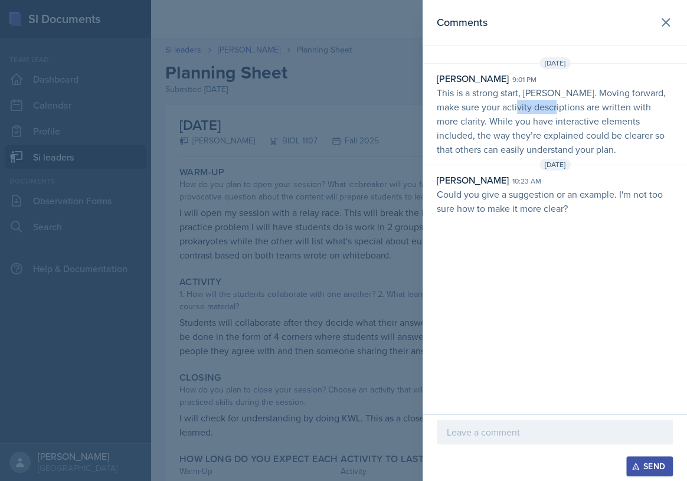
click at [539, 112] on p "This is a strong start, [PERSON_NAME]. Moving forward, make sure your activity …" at bounding box center [555, 121] width 236 height 71
click at [545, 112] on p "This is a strong start, [PERSON_NAME]. Moving forward, make sure your activity …" at bounding box center [555, 121] width 236 height 71
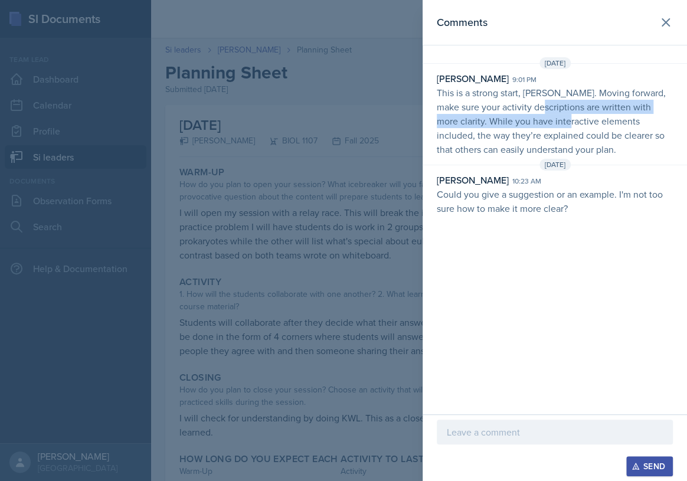
drag, startPoint x: 523, startPoint y: 112, endPoint x: 551, endPoint y: 114, distance: 28.4
click at [549, 114] on p "This is a strong start, [PERSON_NAME]. Moving forward, make sure your activity …" at bounding box center [555, 121] width 236 height 71
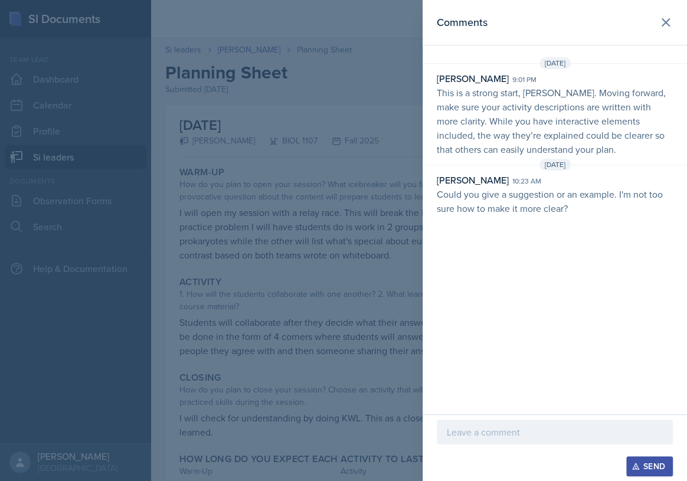
click at [551, 114] on p "This is a strong start, [PERSON_NAME]. Moving forward, make sure your activity …" at bounding box center [555, 121] width 236 height 71
drag, startPoint x: 457, startPoint y: 119, endPoint x: 483, endPoint y: 120, distance: 26.6
click at [483, 120] on p "This is a strong start, [PERSON_NAME]. Moving forward, make sure your activity …" at bounding box center [555, 121] width 236 height 71
drag, startPoint x: 462, startPoint y: 120, endPoint x: 520, endPoint y: 123, distance: 57.3
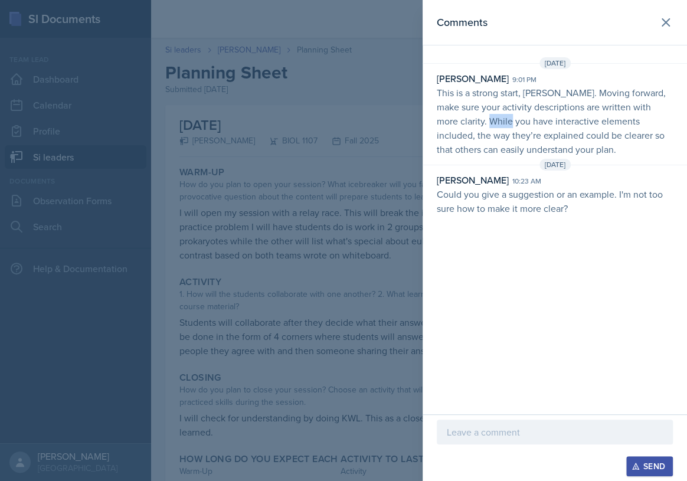
click at [506, 122] on p "This is a strong start, [PERSON_NAME]. Moving forward, make sure your activity …" at bounding box center [555, 121] width 236 height 71
click at [521, 123] on p "This is a strong start, [PERSON_NAME]. Moving forward, make sure your activity …" at bounding box center [555, 121] width 236 height 71
drag, startPoint x: 502, startPoint y: 121, endPoint x: 552, endPoint y: 125, distance: 50.3
click at [550, 124] on p "This is a strong start, [PERSON_NAME]. Moving forward, make sure your activity …" at bounding box center [555, 121] width 236 height 71
click at [552, 125] on p "This is a strong start, [PERSON_NAME]. Moving forward, make sure your activity …" at bounding box center [555, 121] width 236 height 71
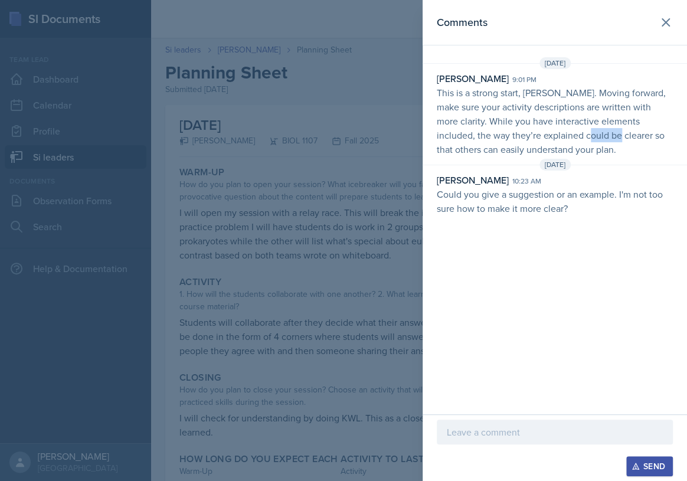
drag, startPoint x: 541, startPoint y: 129, endPoint x: 577, endPoint y: 136, distance: 36.6
click at [575, 135] on p "This is a strong start, [PERSON_NAME]. Moving forward, make sure your activity …" at bounding box center [555, 121] width 236 height 71
click at [578, 136] on p "This is a strong start, [PERSON_NAME]. Moving forward, make sure your activity …" at bounding box center [555, 121] width 236 height 71
drag, startPoint x: 523, startPoint y: 142, endPoint x: 544, endPoint y: 142, distance: 21.3
click at [540, 142] on p "This is a strong start, [PERSON_NAME]. Moving forward, make sure your activity …" at bounding box center [555, 121] width 236 height 71
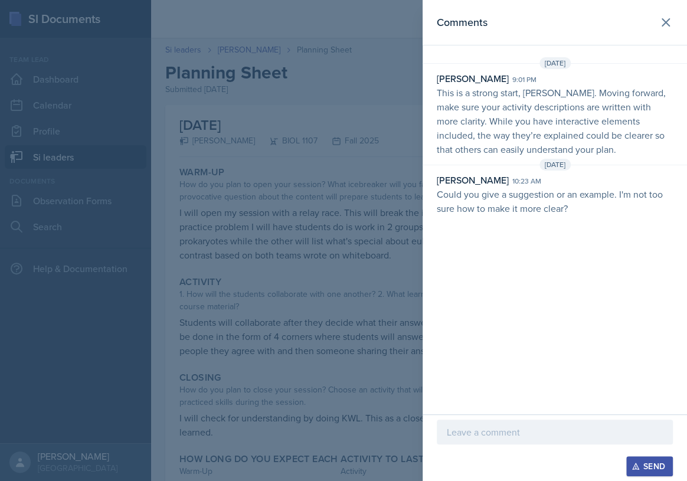
click at [544, 142] on p "This is a strong start, [PERSON_NAME]. Moving forward, make sure your activity …" at bounding box center [555, 121] width 236 height 71
drag, startPoint x: 520, startPoint y: 138, endPoint x: 555, endPoint y: 140, distance: 34.3
click at [542, 139] on p "This is a strong start, [PERSON_NAME]. Moving forward, make sure your activity …" at bounding box center [555, 121] width 236 height 71
click at [555, 140] on p "This is a strong start, [PERSON_NAME]. Moving forward, make sure your activity …" at bounding box center [555, 121] width 236 height 71
drag, startPoint x: 525, startPoint y: 134, endPoint x: 541, endPoint y: 136, distance: 16.0
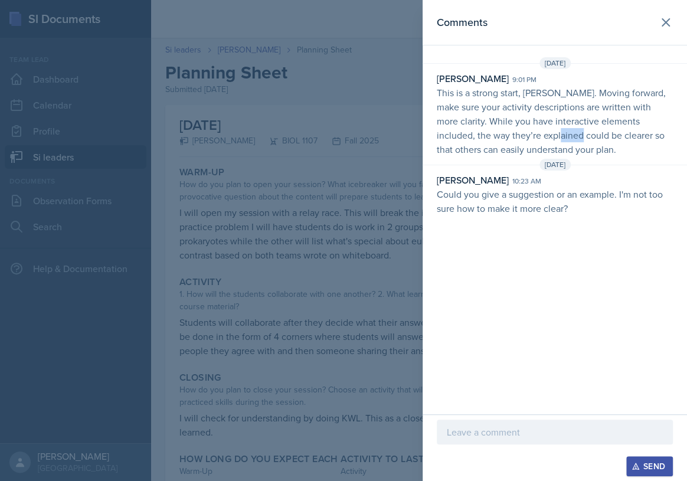
click at [537, 135] on p "This is a strong start, [PERSON_NAME]. Moving forward, make sure your activity …" at bounding box center [555, 121] width 236 height 71
click at [543, 136] on p "This is a strong start, [PERSON_NAME]. Moving forward, make sure your activity …" at bounding box center [555, 121] width 236 height 71
click at [331, 154] on div at bounding box center [343, 240] width 687 height 481
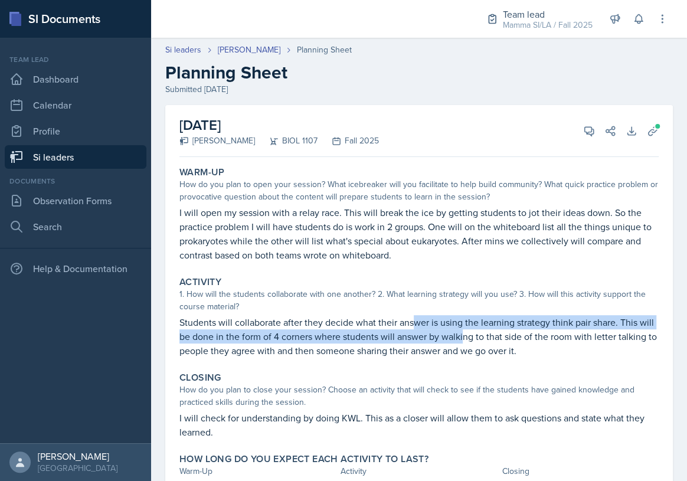
click at [496, 331] on p "Students will collaborate after they decide what their answer is using the lear…" at bounding box center [420, 336] width 480 height 43
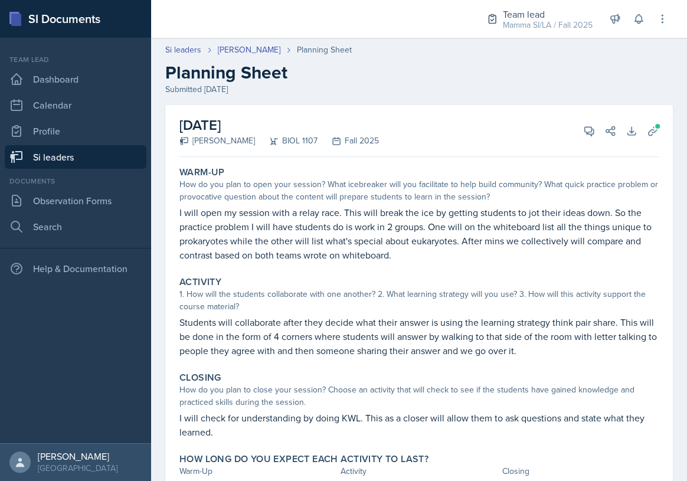
click at [506, 332] on p "Students will collaborate after they decide what their answer is using the lear…" at bounding box center [420, 336] width 480 height 43
drag, startPoint x: 464, startPoint y: 324, endPoint x: 526, endPoint y: 328, distance: 62.7
click at [502, 328] on p "Students will collaborate after they decide what their answer is using the lear…" at bounding box center [420, 336] width 480 height 43
click at [526, 328] on p "Students will collaborate after they decide what their answer is using the lear…" at bounding box center [420, 336] width 480 height 43
click at [496, 325] on p "Students will collaborate after they decide what their answer is using the lear…" at bounding box center [420, 336] width 480 height 43
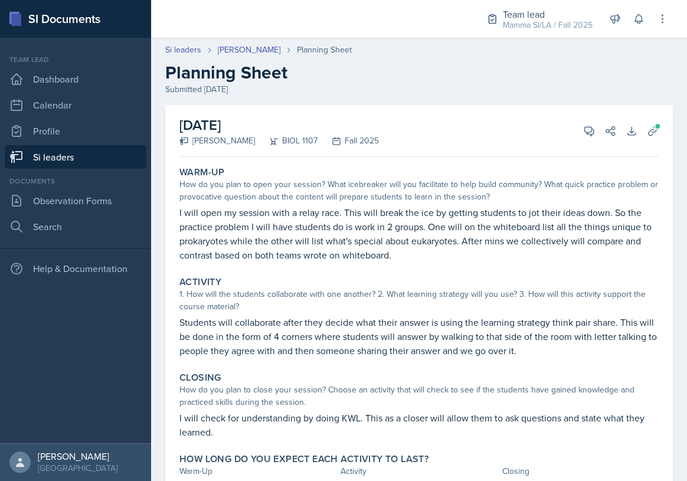
click at [511, 326] on p "Students will collaborate after they decide what their answer is using the lear…" at bounding box center [420, 336] width 480 height 43
click at [373, 319] on p "Students will collaborate after they decide what their answer is using the lear…" at bounding box center [420, 336] width 480 height 43
click at [395, 321] on p "Students will collaborate after they decide what their answer is using the lear…" at bounding box center [420, 336] width 480 height 43
click at [360, 320] on p "Students will collaborate after they decide what their answer is using the lear…" at bounding box center [420, 336] width 480 height 43
click at [403, 324] on p "Students will collaborate after they decide what their answer is using the lear…" at bounding box center [420, 336] width 480 height 43
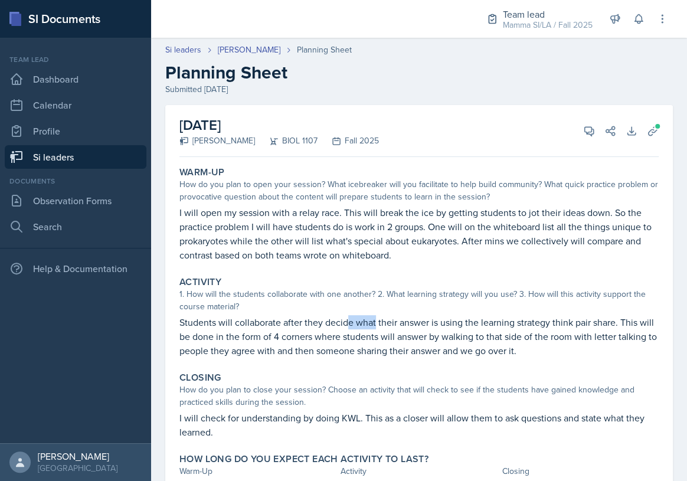
click at [396, 323] on p "Students will collaborate after they decide what their answer is using the lear…" at bounding box center [420, 336] width 480 height 43
click at [433, 327] on p "Students will collaborate after they decide what their answer is using the lear…" at bounding box center [420, 336] width 480 height 43
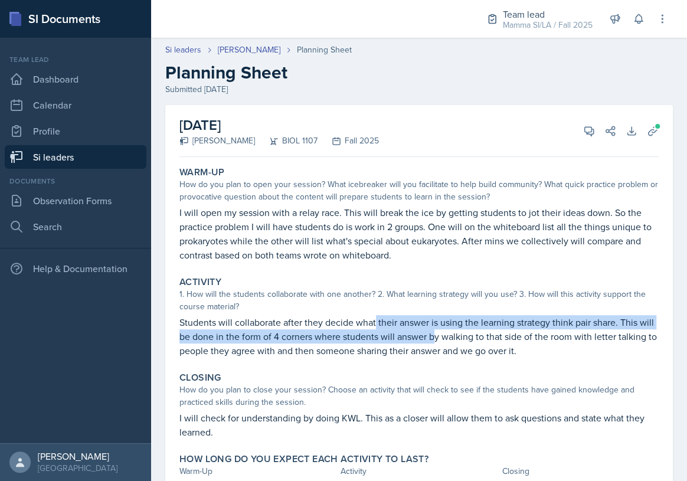
click at [449, 330] on p "Students will collaborate after they decide what their answer is using the lear…" at bounding box center [420, 336] width 480 height 43
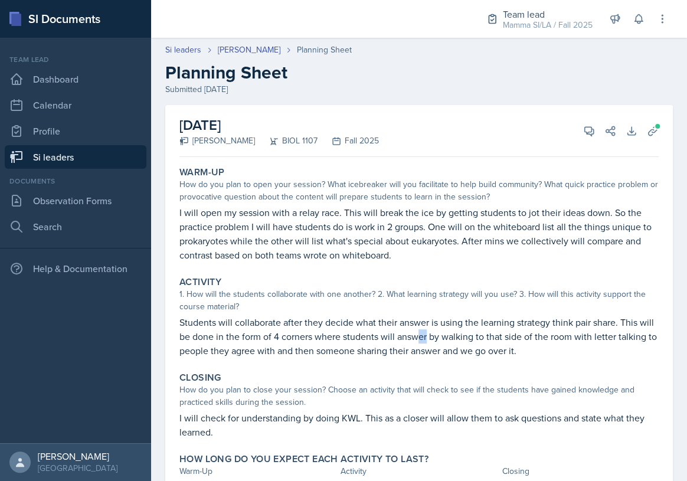
click at [448, 331] on p "Students will collaborate after they decide what their answer is using the lear…" at bounding box center [420, 336] width 480 height 43
click at [462, 332] on p "Students will collaborate after they decide what their answer is using the lear…" at bounding box center [420, 336] width 480 height 43
click at [385, 325] on p "Students will collaborate after they decide what their answer is using the lear…" at bounding box center [420, 336] width 480 height 43
click at [408, 329] on p "Students will collaborate after they decide what their answer is using the lear…" at bounding box center [420, 336] width 480 height 43
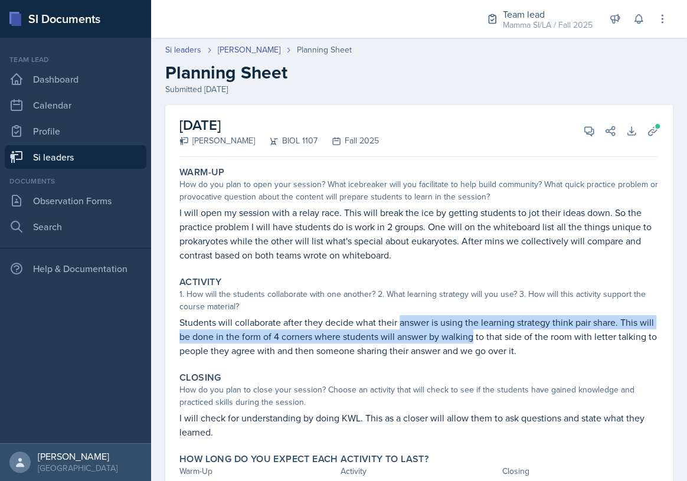
click at [507, 334] on p "Students will collaborate after they decide what their answer is using the lear…" at bounding box center [420, 336] width 480 height 43
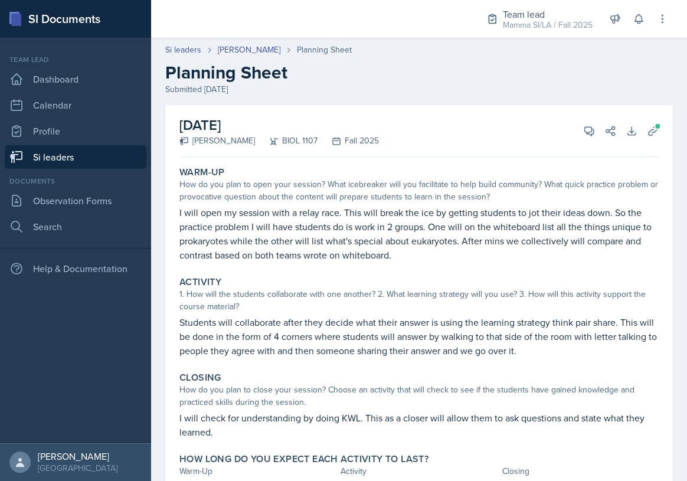
click at [519, 335] on p "Students will collaborate after they decide what their answer is using the lear…" at bounding box center [420, 336] width 480 height 43
click at [542, 337] on p "Students will collaborate after they decide what their answer is using the lear…" at bounding box center [420, 336] width 480 height 43
click at [556, 337] on p "Students will collaborate after they decide what their answer is using the lear…" at bounding box center [420, 336] width 480 height 43
click at [437, 331] on p "Students will collaborate after they decide what their answer is using the lear…" at bounding box center [420, 336] width 480 height 43
click at [454, 332] on p "Students will collaborate after they decide what their answer is using the lear…" at bounding box center [420, 336] width 480 height 43
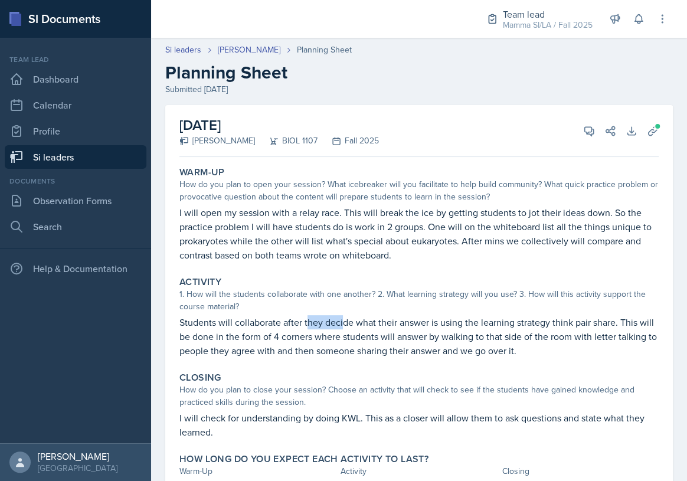
click at [347, 328] on p "Students will collaborate after they decide what their answer is using the lear…" at bounding box center [420, 336] width 480 height 43
click at [355, 330] on p "Students will collaborate after they decide what their answer is using the lear…" at bounding box center [420, 336] width 480 height 43
click at [449, 332] on p "Students will collaborate after they decide what their answer is using the lear…" at bounding box center [420, 336] width 480 height 43
click at [452, 332] on p "Students will collaborate after they decide what their answer is using the lear…" at bounding box center [420, 336] width 480 height 43
click at [490, 335] on p "Students will collaborate after they decide what their answer is using the lear…" at bounding box center [420, 336] width 480 height 43
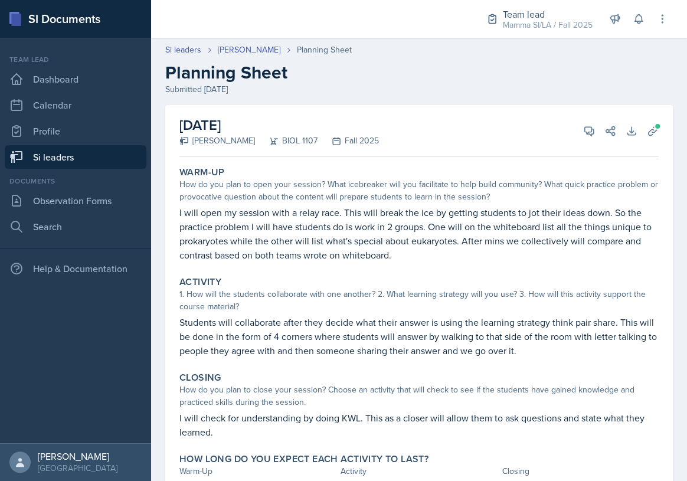
click at [513, 338] on p "Students will collaborate after they decide what their answer is using the lear…" at bounding box center [420, 336] width 480 height 43
click at [521, 338] on p "Students will collaborate after they decide what their answer is using the lear…" at bounding box center [420, 336] width 480 height 43
click at [540, 342] on p "Students will collaborate after they decide what their answer is using the lear…" at bounding box center [420, 336] width 480 height 43
click at [545, 343] on p "Students will collaborate after they decide what their answer is using the lear…" at bounding box center [420, 336] width 480 height 43
click at [556, 345] on p "Students will collaborate after they decide what their answer is using the lear…" at bounding box center [420, 336] width 480 height 43
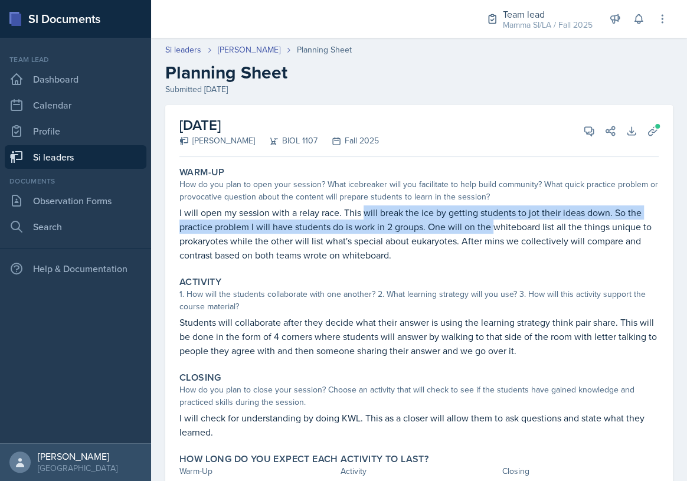
click at [498, 228] on p "I will open my session with a relay race. This will break the ice by getting st…" at bounding box center [420, 234] width 480 height 57
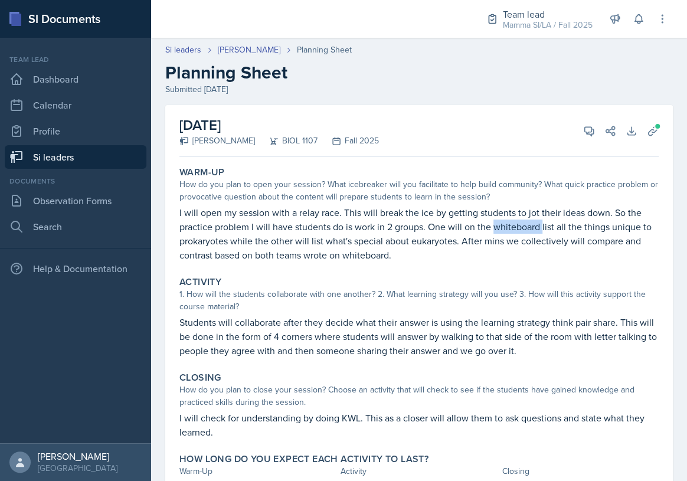
click at [498, 228] on p "I will open my session with a relay race. This will break the ice by getting st…" at bounding box center [420, 234] width 480 height 57
click at [368, 212] on p "I will open my session with a relay race. This will break the ice by getting st…" at bounding box center [420, 234] width 480 height 57
click at [372, 212] on p "I will open my session with a relay race. This will break the ice by getting st…" at bounding box center [420, 234] width 480 height 57
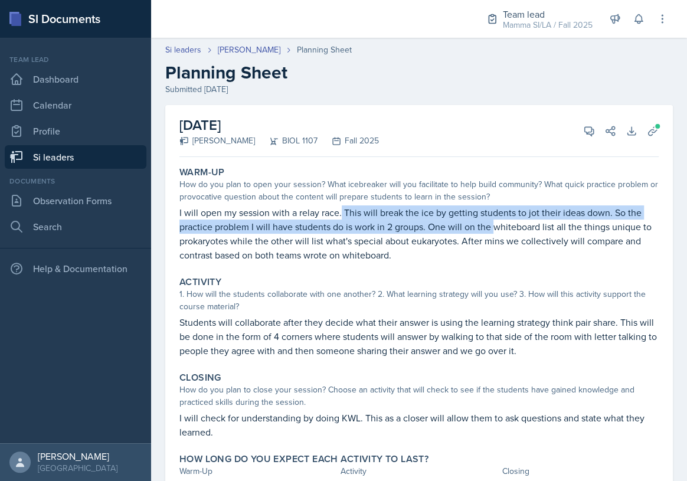
click at [496, 230] on p "I will open my session with a relay race. This will break the ice by getting st…" at bounding box center [420, 234] width 480 height 57
click at [412, 221] on p "I will open my session with a relay race. This will break the ice by getting st…" at bounding box center [420, 234] width 480 height 57
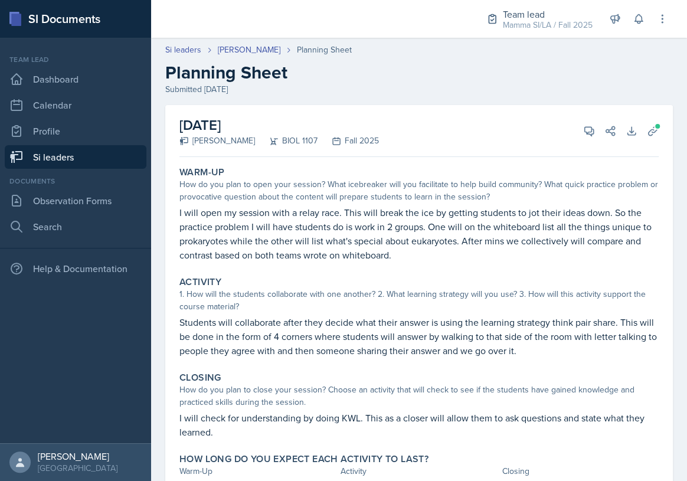
click at [439, 224] on p "I will open my session with a relay race. This will break the ice by getting st…" at bounding box center [420, 234] width 480 height 57
click at [250, 52] on link "[PERSON_NAME]" at bounding box center [249, 50] width 63 height 12
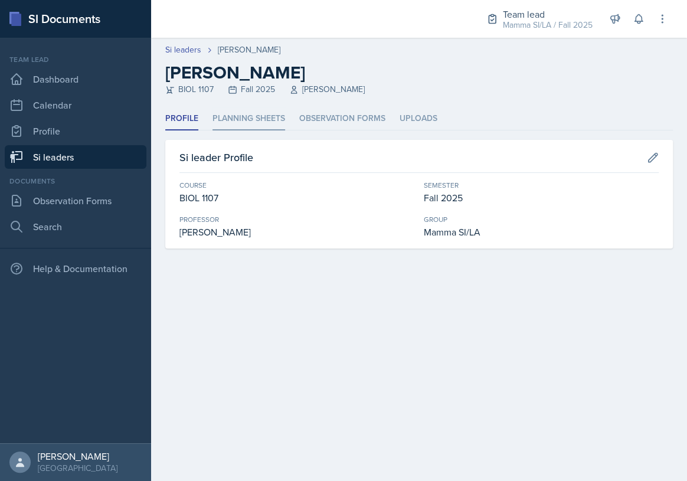
click at [263, 126] on li "Planning Sheets" at bounding box center [249, 118] width 73 height 23
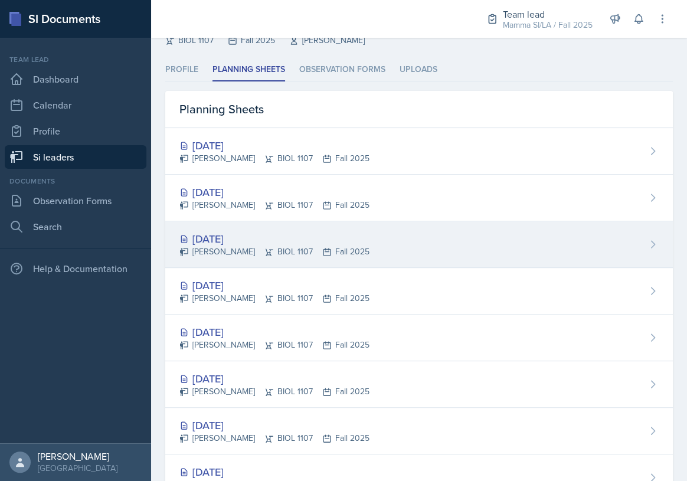
scroll to position [53, 0]
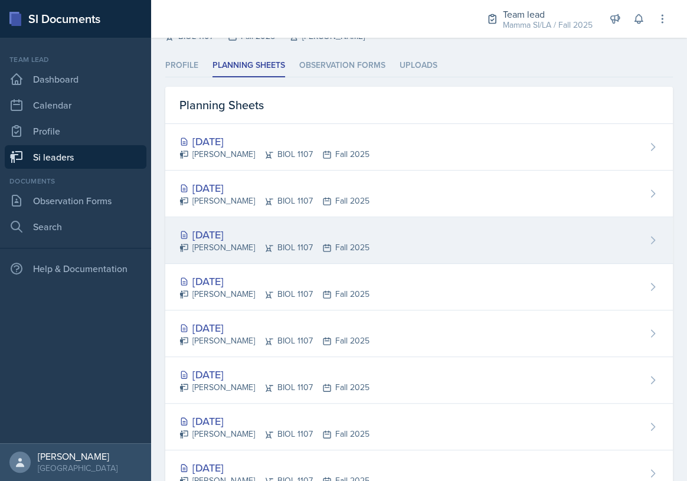
click at [305, 240] on div "[DATE]" at bounding box center [275, 235] width 190 height 16
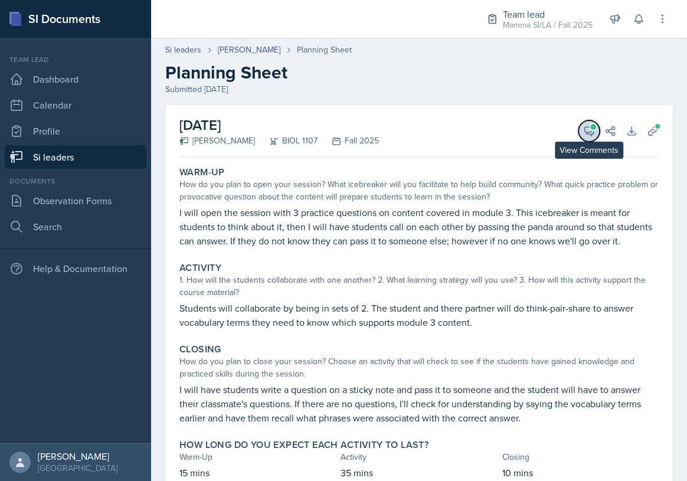
click at [585, 132] on icon at bounding box center [589, 131] width 9 height 9
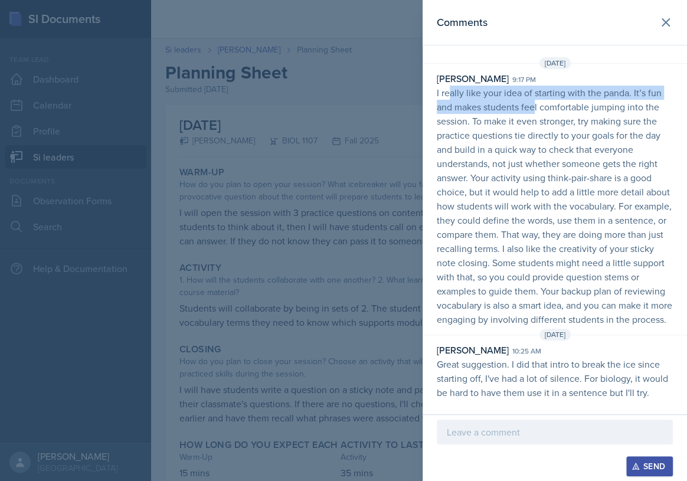
drag, startPoint x: 465, startPoint y: 79, endPoint x: 535, endPoint y: 87, distance: 70.1
click at [535, 87] on p "I really like your idea of starting with the panda. It’s fun and makes students…" at bounding box center [555, 206] width 236 height 241
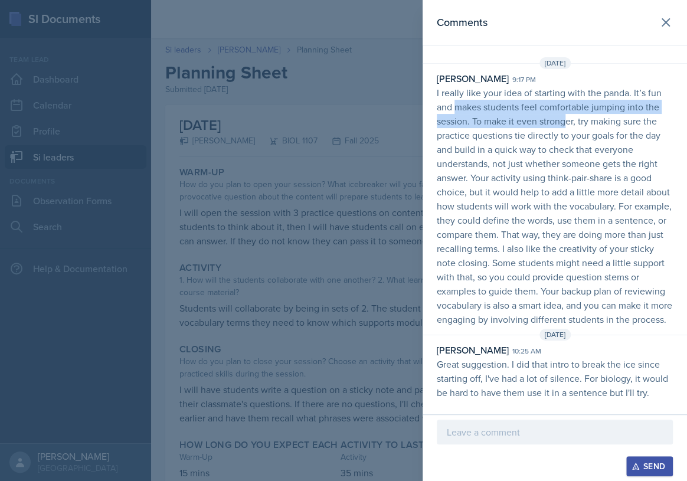
drag, startPoint x: 474, startPoint y: 96, endPoint x: 571, endPoint y: 101, distance: 96.4
click at [569, 101] on p "I really like your idea of starting with the panda. It’s fun and makes students…" at bounding box center [555, 206] width 236 height 241
click at [572, 101] on p "I really like your idea of starting with the panda. It’s fun and makes students…" at bounding box center [555, 206] width 236 height 241
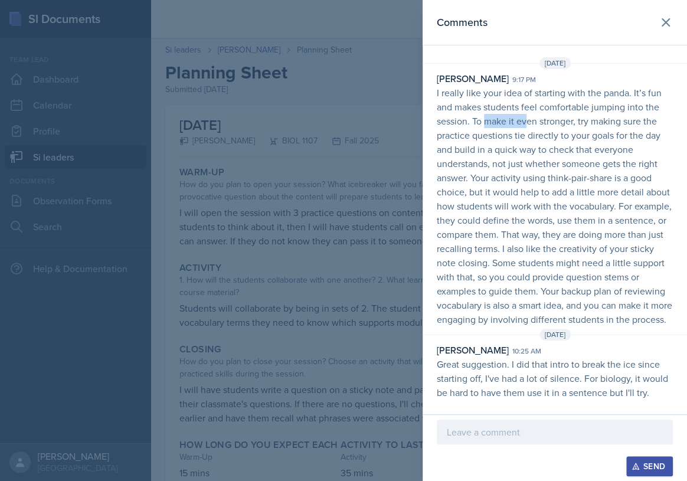
drag, startPoint x: 525, startPoint y: 105, endPoint x: 531, endPoint y: 106, distance: 6.0
click at [531, 106] on p "I really like your idea of starting with the panda. It’s fun and makes students…" at bounding box center [555, 206] width 236 height 241
click at [532, 106] on p "I really like your idea of starting with the panda. It’s fun and makes students…" at bounding box center [555, 206] width 236 height 241
drag, startPoint x: 482, startPoint y: 102, endPoint x: 533, endPoint y: 104, distance: 51.4
click at [526, 104] on p "I really like your idea of starting with the panda. It’s fun and makes students…" at bounding box center [555, 206] width 236 height 241
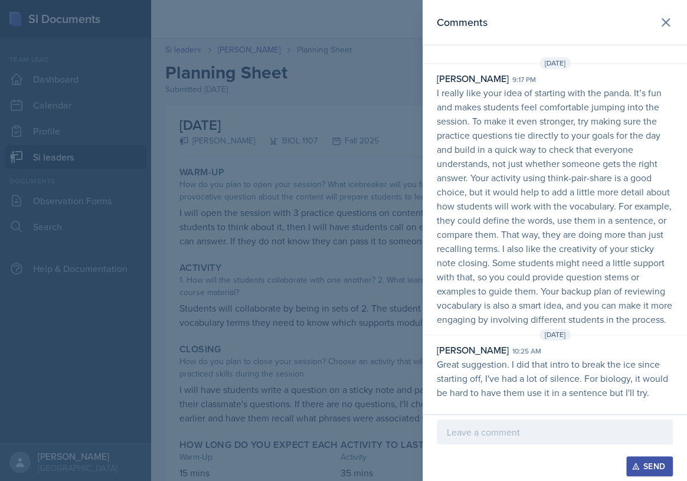
click at [536, 104] on p "I really like your idea of starting with the panda. It’s fun and makes students…" at bounding box center [555, 206] width 236 height 241
click at [571, 107] on p "I really like your idea of starting with the panda. It’s fun and makes students…" at bounding box center [555, 206] width 236 height 241
click at [573, 107] on p "I really like your idea of starting with the panda. It’s fun and makes students…" at bounding box center [555, 206] width 236 height 241
click at [612, 109] on p "I really like your idea of starting with the panda. It’s fun and makes students…" at bounding box center [555, 206] width 236 height 241
click at [623, 109] on p "I really like your idea of starting with the panda. It’s fun and makes students…" at bounding box center [555, 206] width 236 height 241
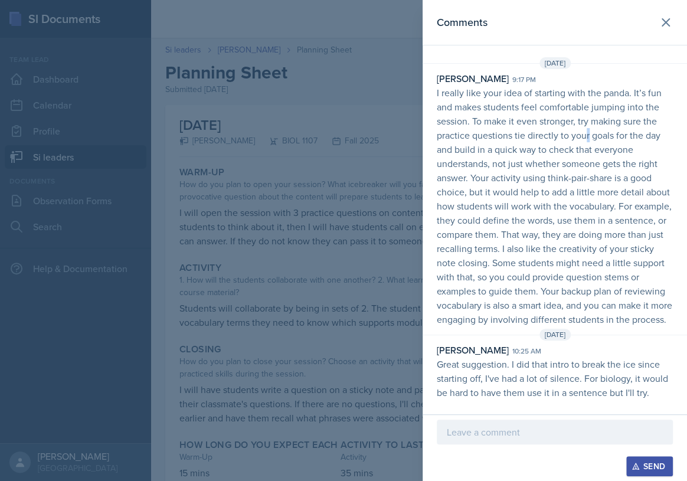
click at [583, 113] on p "I really like your idea of starting with the panda. It’s fun and makes students…" at bounding box center [555, 206] width 236 height 241
click at [496, 119] on p "I really like your idea of starting with the panda. It’s fun and makes students…" at bounding box center [555, 206] width 236 height 241
click at [546, 120] on p "I really like your idea of starting with the panda. It’s fun and makes students…" at bounding box center [555, 206] width 236 height 241
click at [597, 119] on p "I really like your idea of starting with the panda. It’s fun and makes students…" at bounding box center [555, 206] width 236 height 241
click at [563, 120] on p "I really like your idea of starting with the panda. It’s fun and makes students…" at bounding box center [555, 206] width 236 height 241
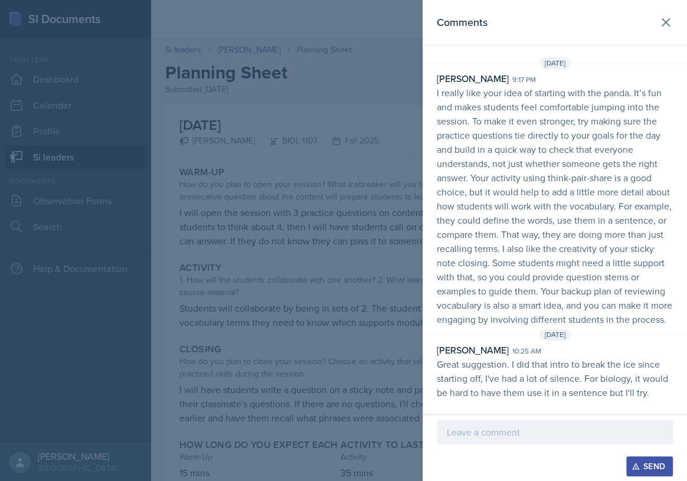
click at [578, 121] on p "I really like your idea of starting with the panda. It’s fun and makes students…" at bounding box center [555, 206] width 236 height 241
click at [589, 129] on p "I really like your idea of starting with the panda. It’s fun and makes students…" at bounding box center [555, 206] width 236 height 241
click at [474, 136] on p "I really like your idea of starting with the panda. It’s fun and makes students…" at bounding box center [555, 206] width 236 height 241
click at [516, 144] on p "I really like your idea of starting with the panda. It’s fun and makes students…" at bounding box center [555, 206] width 236 height 241
click at [516, 145] on p "I really like your idea of starting with the panda. It’s fun and makes students…" at bounding box center [555, 206] width 236 height 241
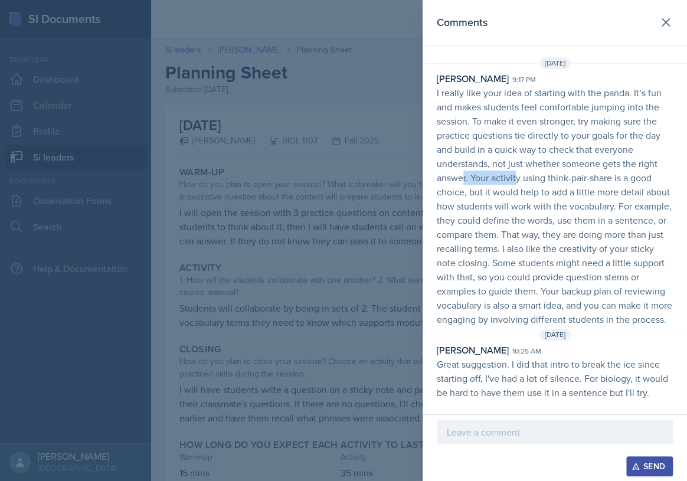
click at [514, 162] on p "I really like your idea of starting with the panda. It’s fun and makes students…" at bounding box center [555, 206] width 236 height 241
click at [503, 169] on p "I really like your idea of starting with the panda. It’s fun and makes students…" at bounding box center [555, 206] width 236 height 241
click at [510, 170] on p "I really like your idea of starting with the panda. It’s fun and makes students…" at bounding box center [555, 206] width 236 height 241
click at [530, 176] on p "I really like your idea of starting with the panda. It’s fun and makes students…" at bounding box center [555, 206] width 236 height 241
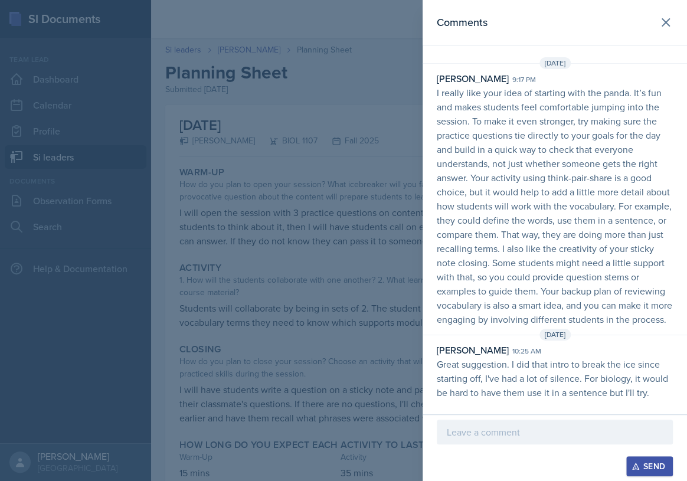
click at [480, 181] on p "I really like your idea of starting with the panda. It’s fun and makes students…" at bounding box center [555, 206] width 236 height 241
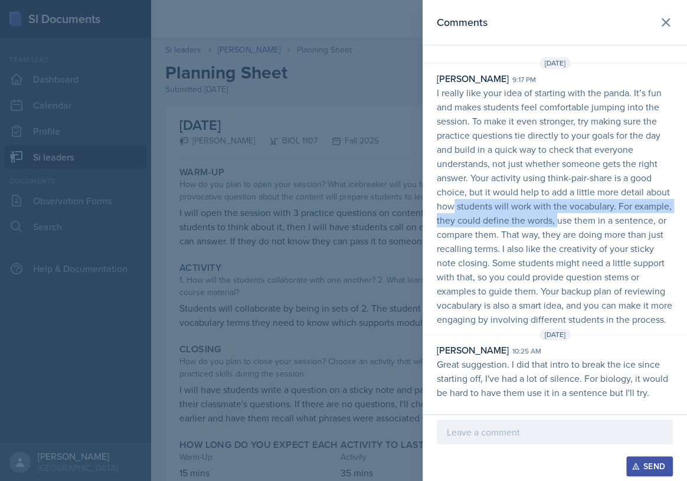
click at [594, 195] on p "I really like your idea of starting with the panda. It’s fun and makes students…" at bounding box center [555, 206] width 236 height 241
click at [544, 194] on p "I really like your idea of starting with the panda. It’s fun and makes students…" at bounding box center [555, 206] width 236 height 241
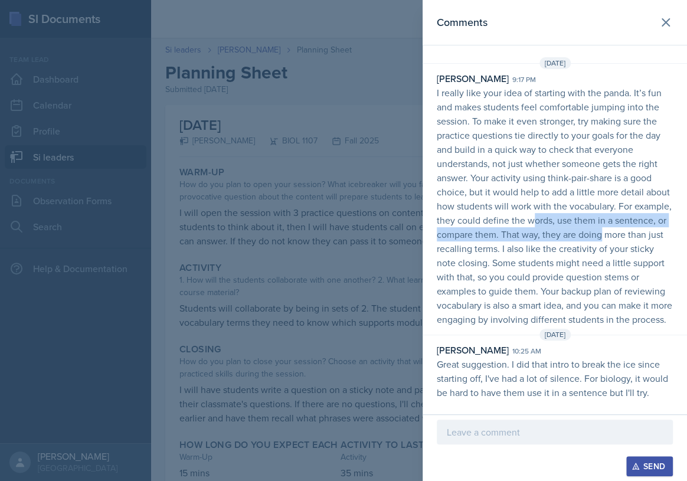
click at [662, 210] on p "I really like your idea of starting with the panda. It’s fun and makes students…" at bounding box center [555, 206] width 236 height 241
click at [539, 211] on p "I really like your idea of starting with the panda. It’s fun and makes students…" at bounding box center [555, 206] width 236 height 241
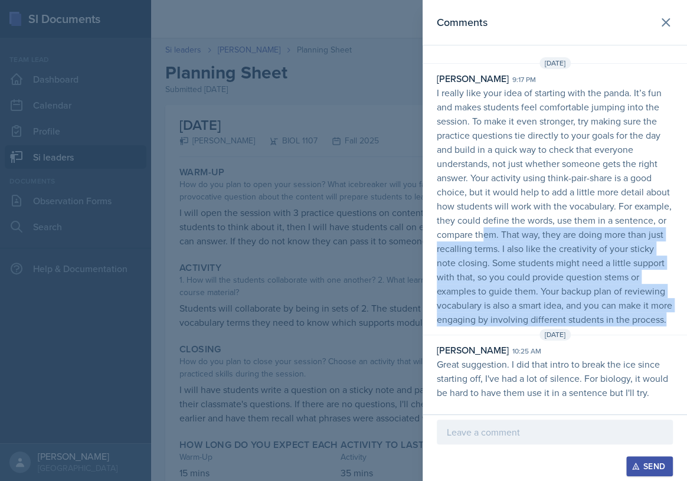
click at [597, 309] on p "I really like your idea of starting with the panda. It’s fun and makes students…" at bounding box center [555, 206] width 236 height 241
click at [594, 296] on p "I really like your idea of starting with the panda. It’s fun and makes students…" at bounding box center [555, 206] width 236 height 241
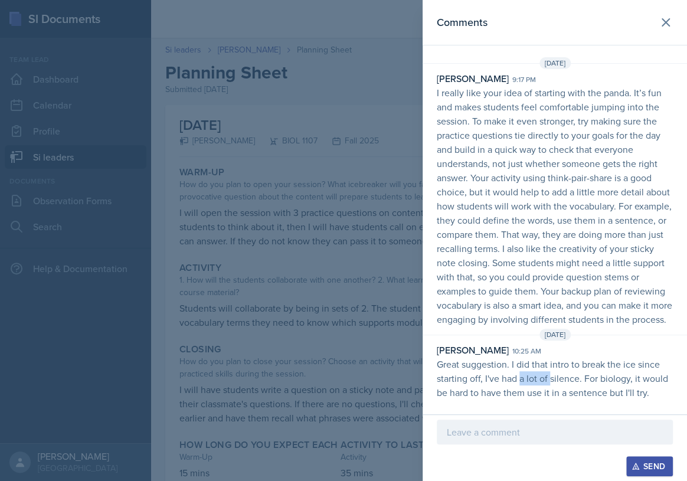
click at [559, 374] on p "Great suggestion. I did that intro to break the ice since starting off, I've ha…" at bounding box center [555, 378] width 236 height 43
click at [560, 374] on p "Great suggestion. I did that intro to break the ice since starting off, I've ha…" at bounding box center [555, 378] width 236 height 43
click at [571, 377] on p "Great suggestion. I did that intro to break the ice since starting off, I've ha…" at bounding box center [555, 378] width 236 height 43
click at [572, 377] on p "Great suggestion. I did that intro to break the ice since starting off, I've ha…" at bounding box center [555, 378] width 236 height 43
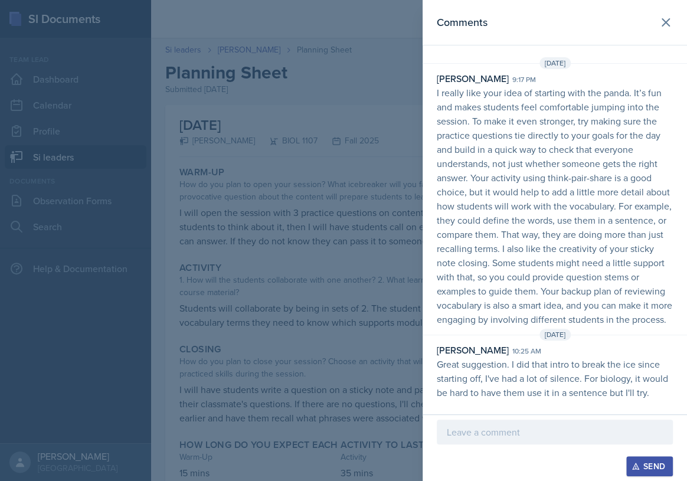
click at [561, 366] on p "Great suggestion. I did that intro to break the ice since starting off, I've ha…" at bounding box center [555, 378] width 236 height 43
click at [659, 24] on icon at bounding box center [666, 22] width 14 height 14
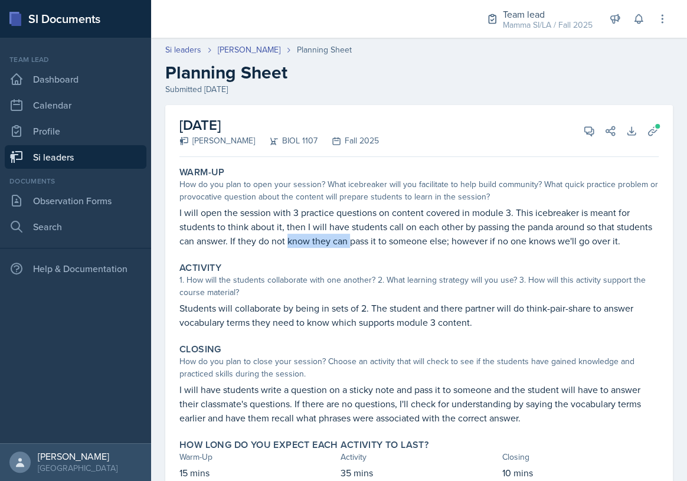
click at [394, 236] on p "I will open the session with 3 practice questions on content covered in module …" at bounding box center [420, 227] width 480 height 43
click at [396, 236] on p "I will open the session with 3 practice questions on content covered in module …" at bounding box center [420, 227] width 480 height 43
click at [472, 242] on p "I will open the session with 3 practice questions on content covered in module …" at bounding box center [420, 227] width 480 height 43
click at [483, 242] on p "I will open the session with 3 practice questions on content covered in module …" at bounding box center [420, 227] width 480 height 43
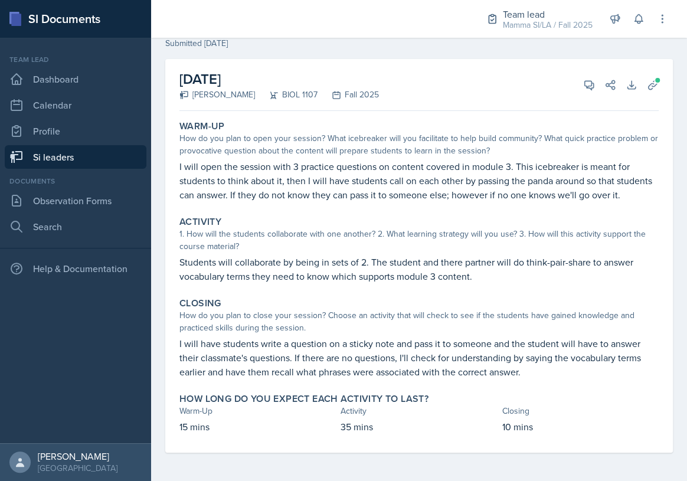
scroll to position [59, 0]
